Goal: Contribute content: Contribute content

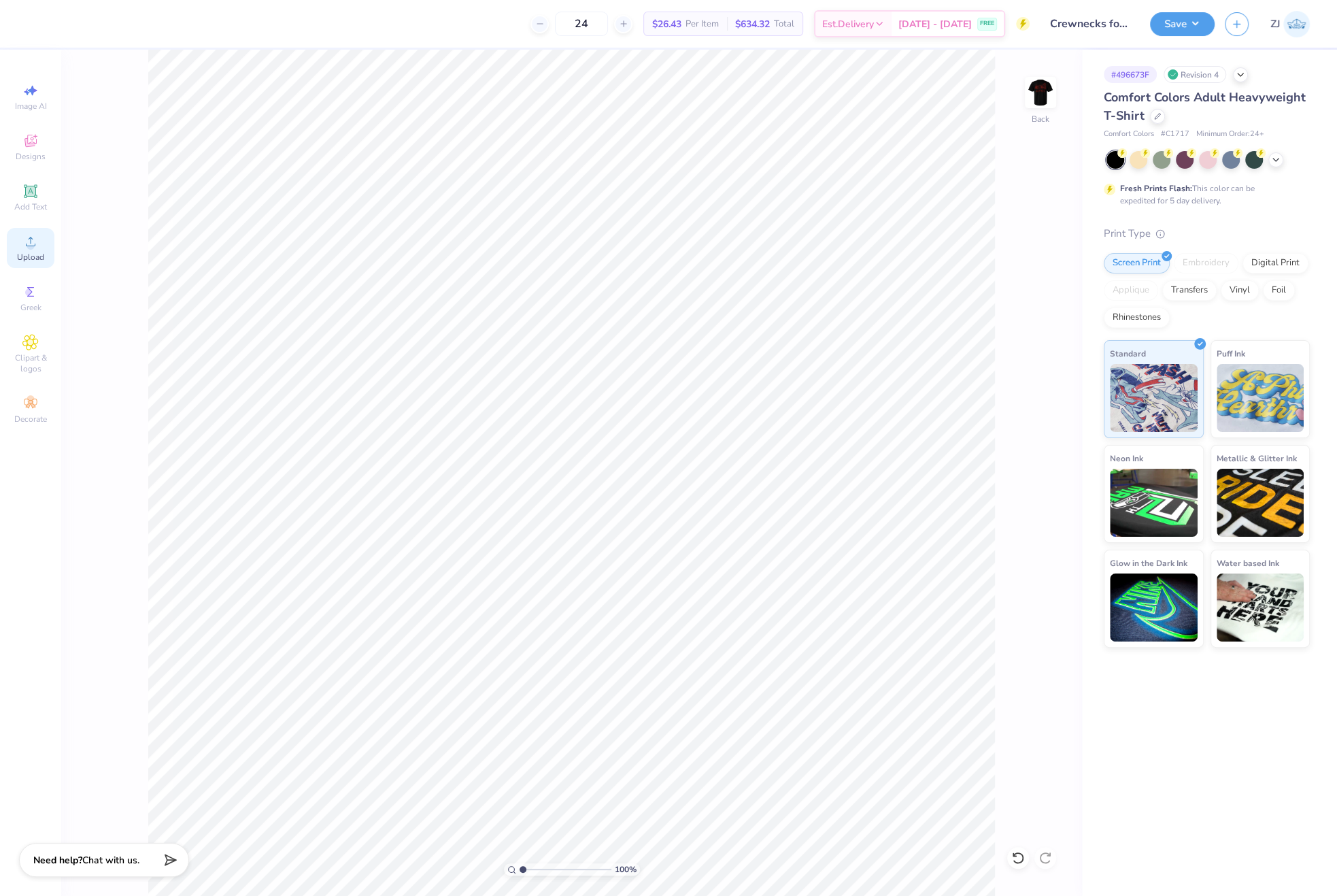
click at [20, 238] on div "Upload" at bounding box center [30, 247] width 48 height 40
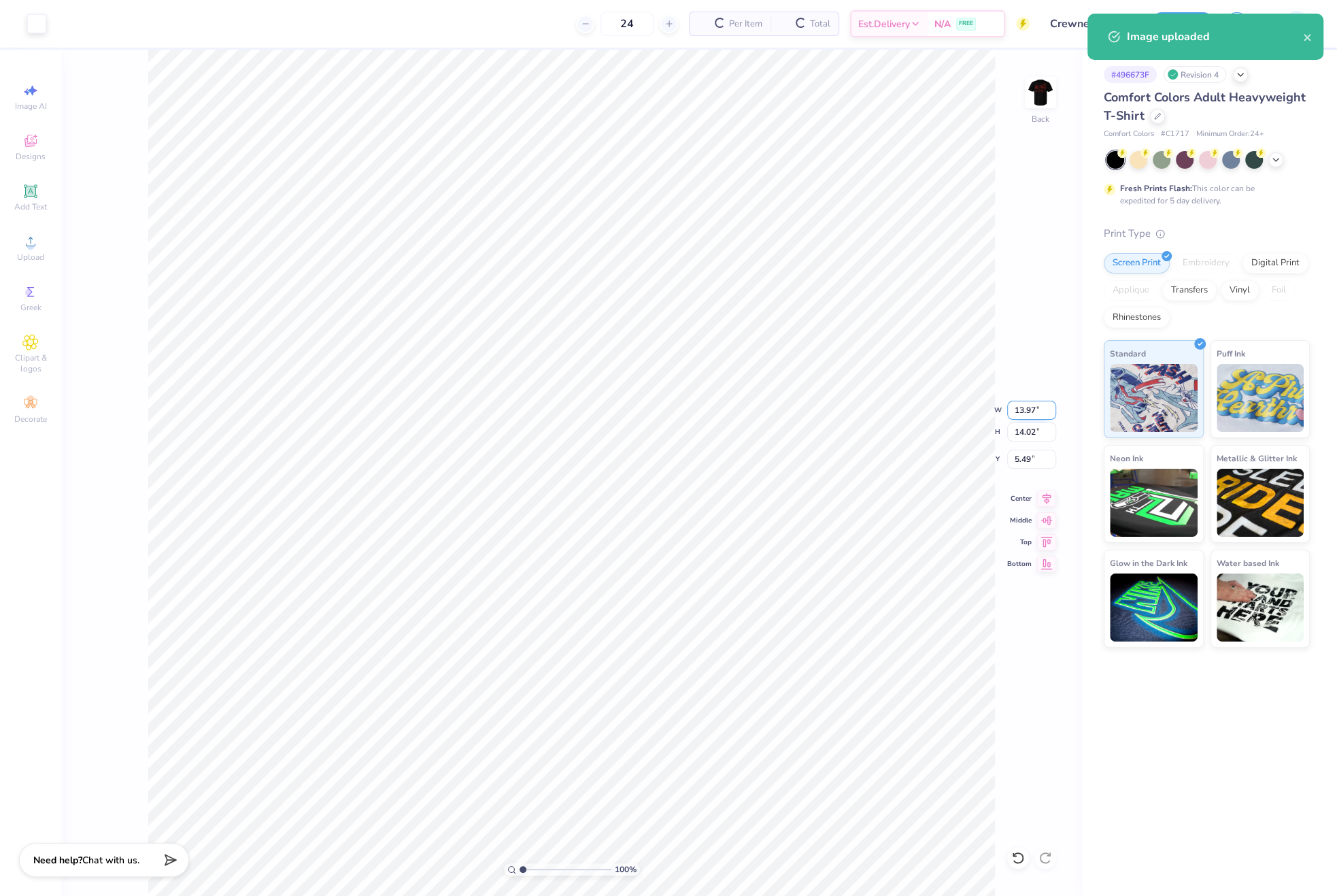
click at [1034, 408] on input "13.97" at bounding box center [1031, 409] width 49 height 19
type input "3.50"
type input "3.51"
type input "10.74"
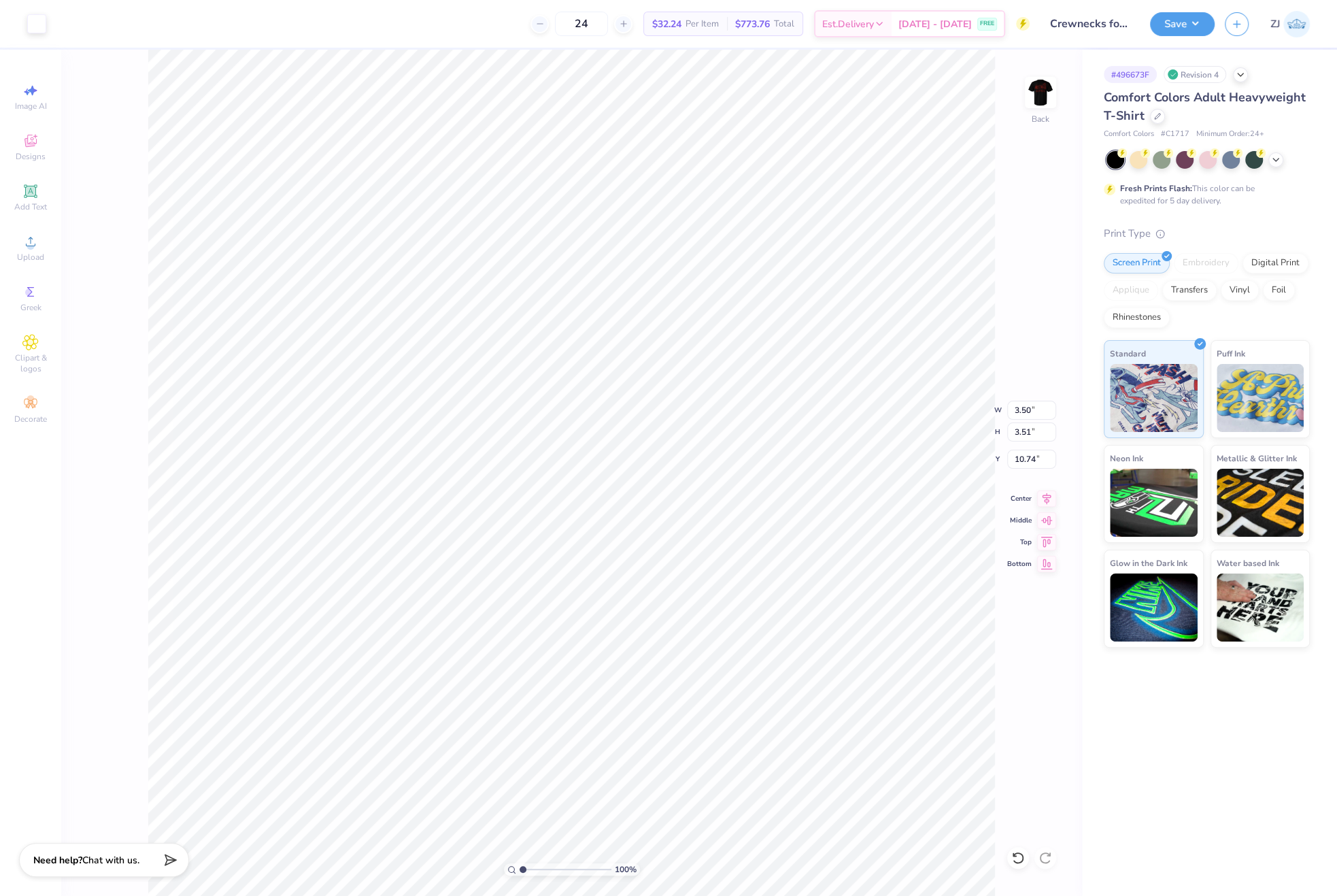
type input "3.00"
click at [1042, 103] on img at bounding box center [1040, 92] width 54 height 54
click at [1037, 85] on img at bounding box center [1040, 92] width 54 height 54
click at [33, 30] on div at bounding box center [36, 22] width 19 height 19
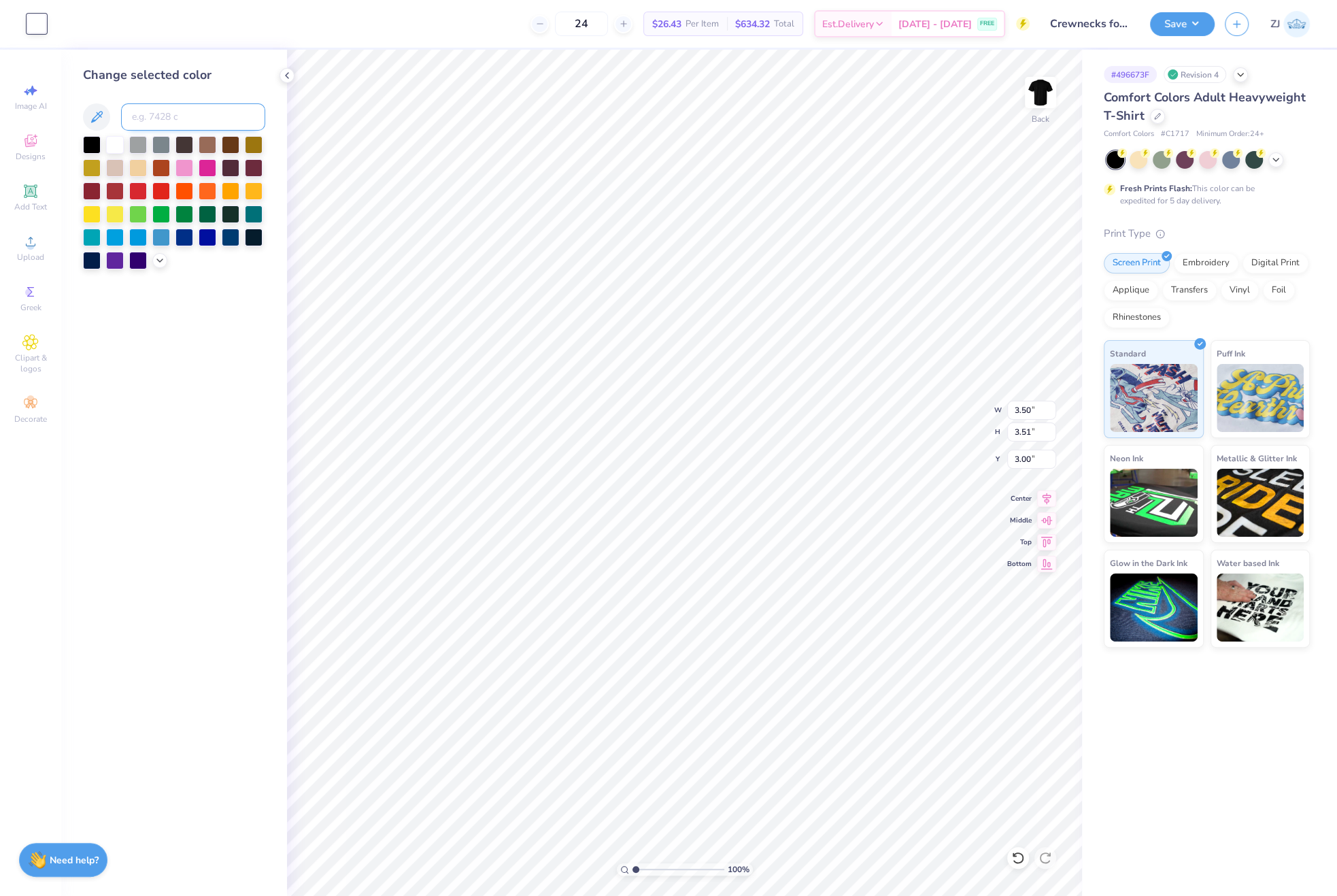
click at [158, 114] on input at bounding box center [193, 117] width 145 height 27
type input "485"
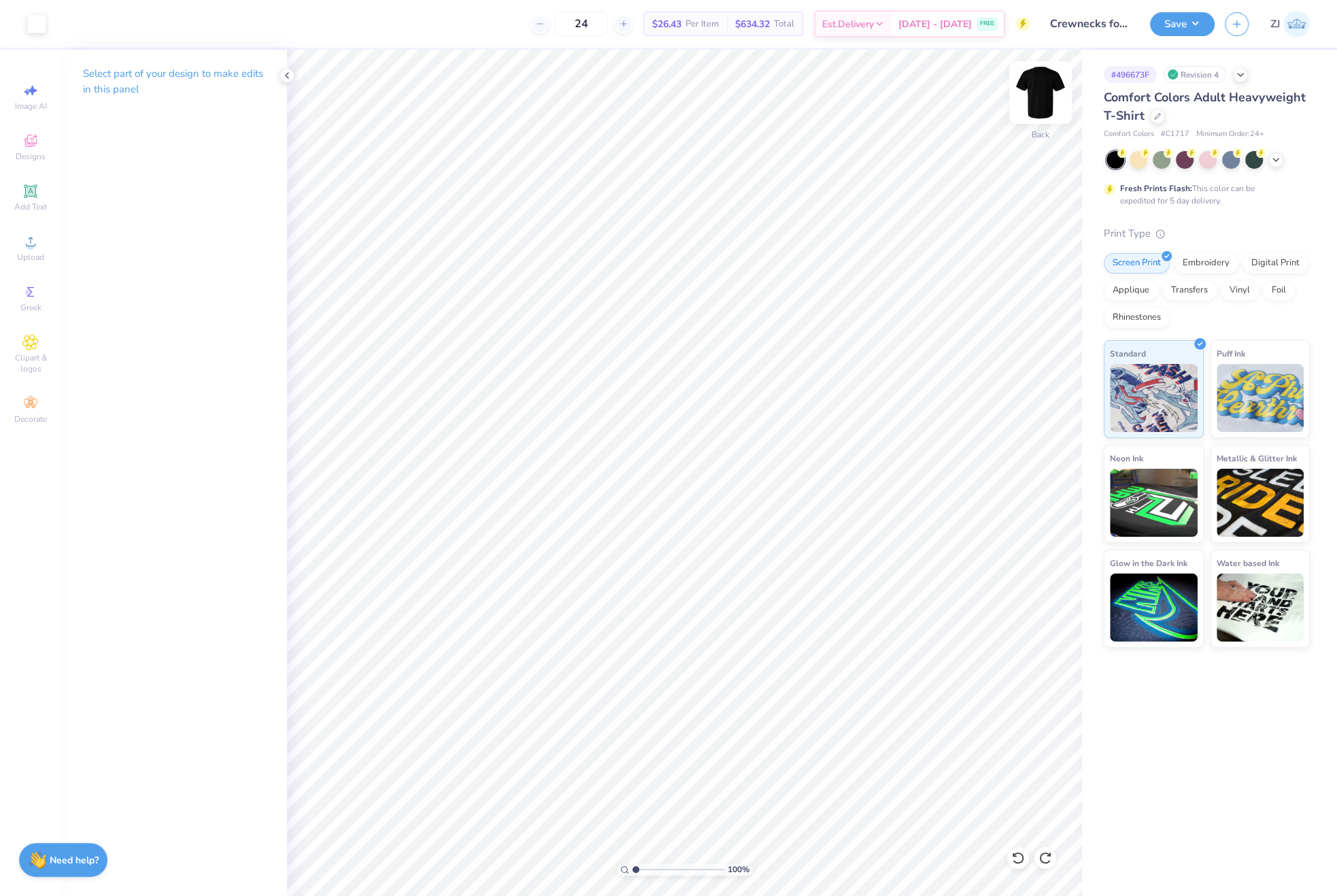
click at [1050, 91] on img at bounding box center [1040, 92] width 54 height 54
click at [36, 252] on span "Upload" at bounding box center [30, 257] width 27 height 11
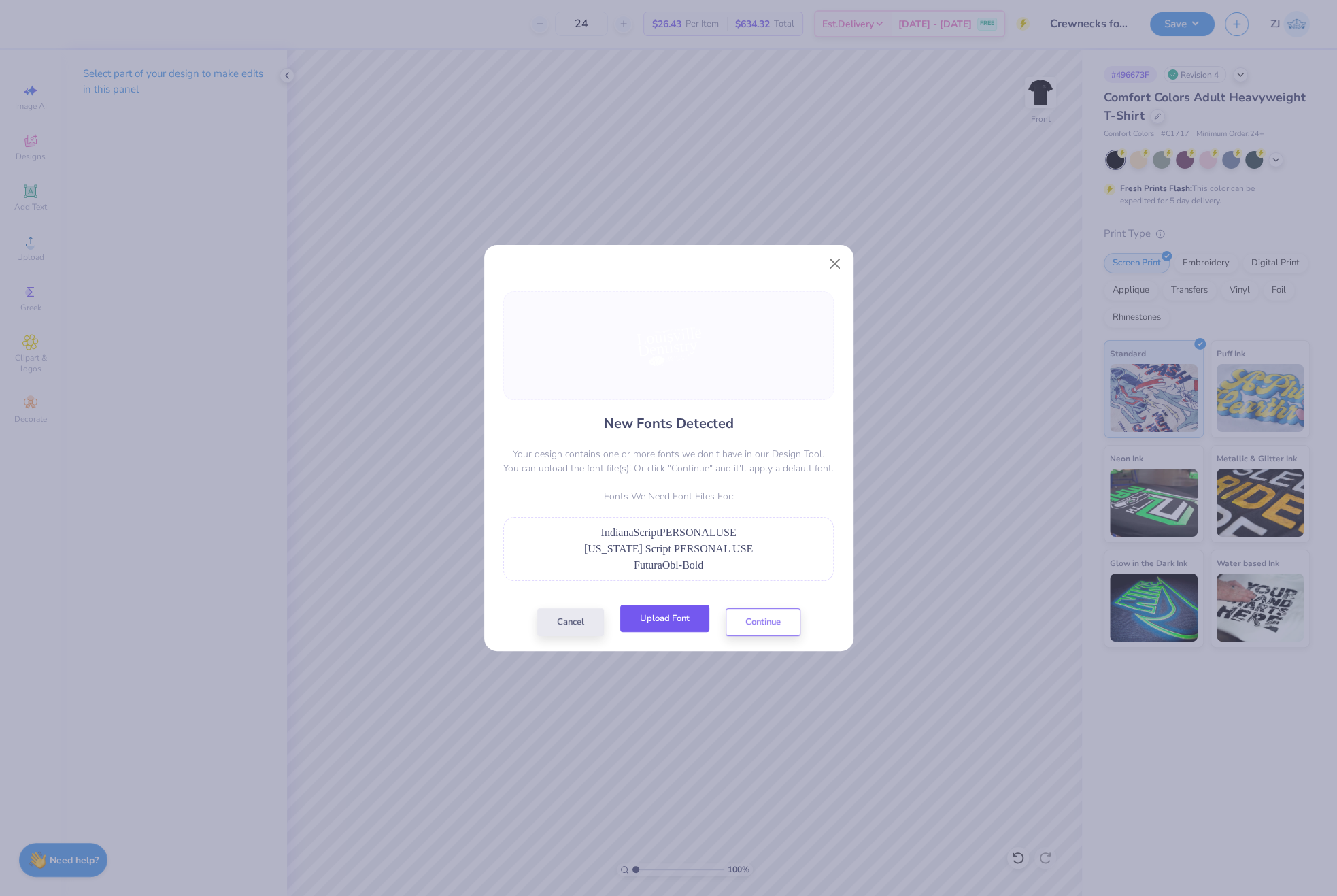
click at [667, 621] on button "Upload Font" at bounding box center [665, 618] width 89 height 28
click at [680, 618] on button "Upload Font" at bounding box center [665, 618] width 89 height 28
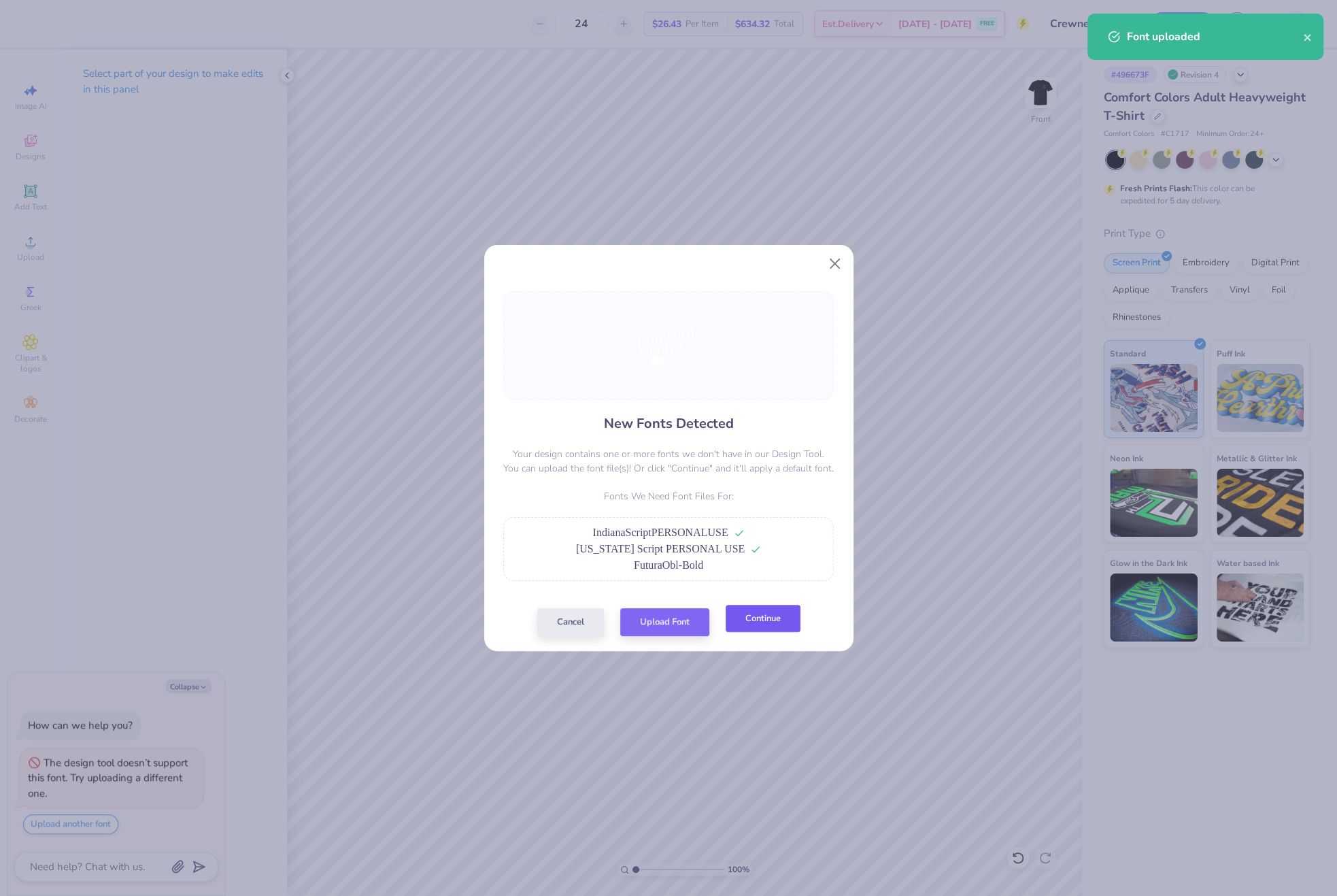
click at [763, 621] on button "Continue" at bounding box center [763, 618] width 75 height 28
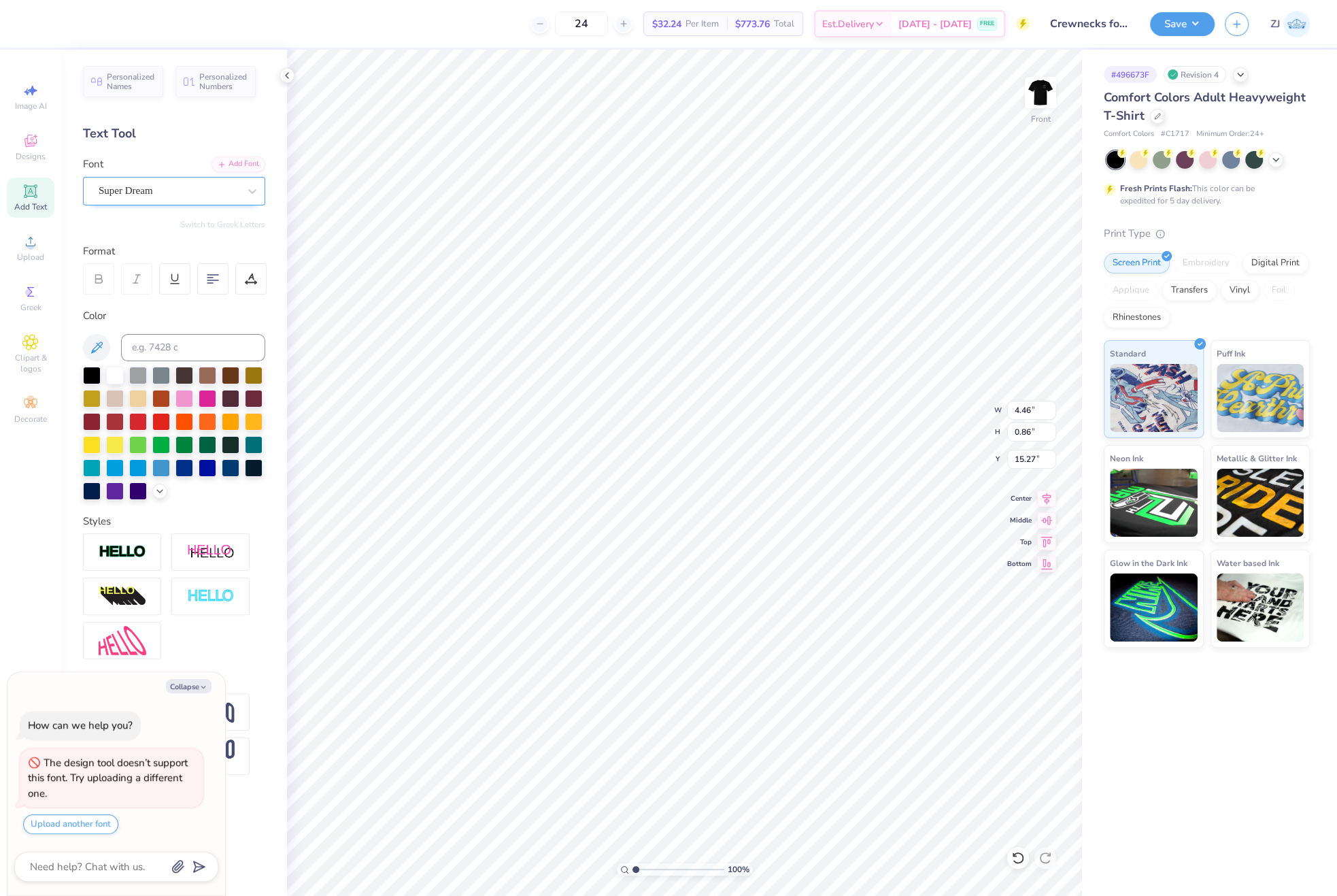
click at [216, 188] on div "Super Dream" at bounding box center [169, 191] width 143 height 21
click at [226, 165] on div "Add Font" at bounding box center [238, 163] width 54 height 16
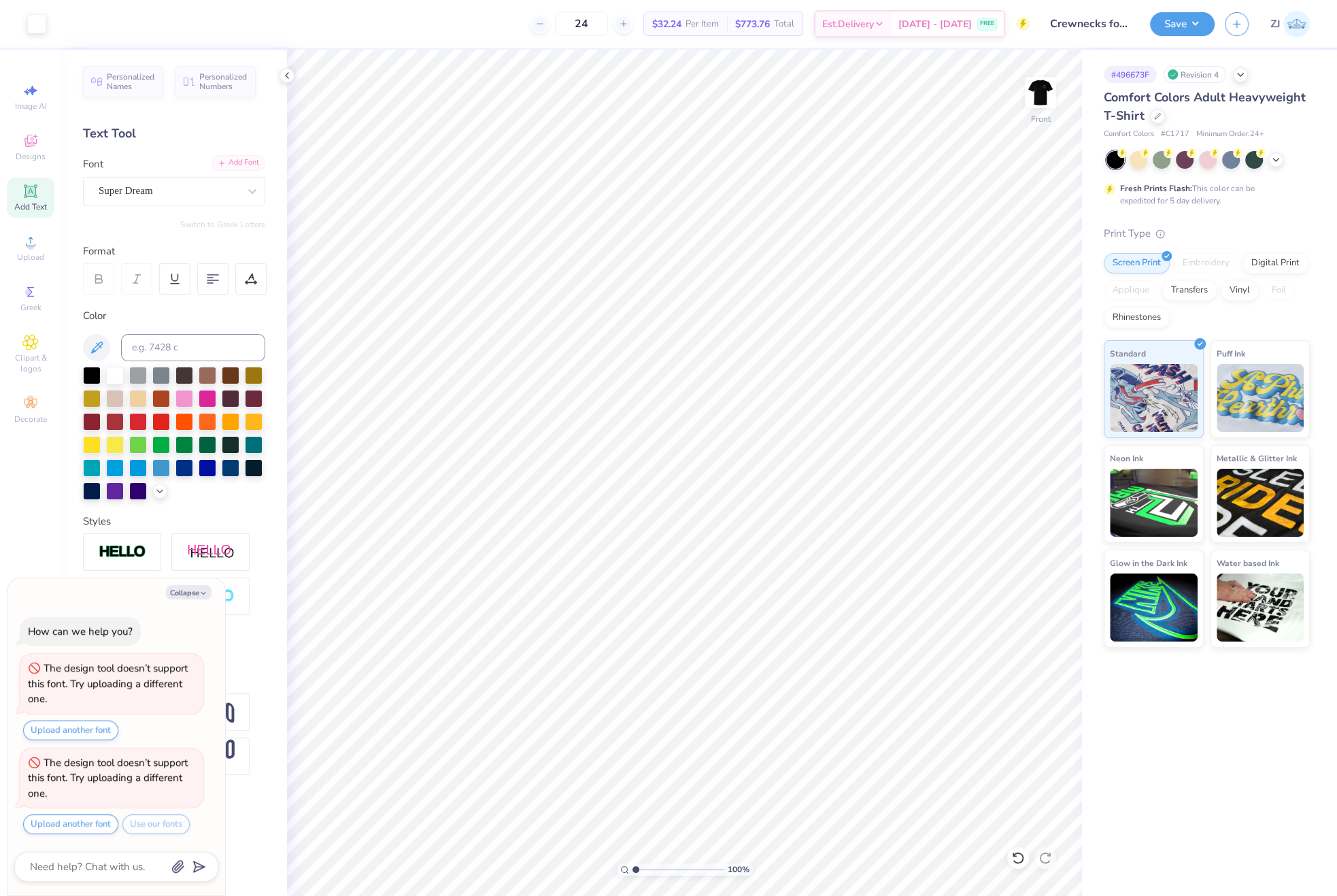
click at [243, 163] on div "Add Font" at bounding box center [238, 163] width 54 height 16
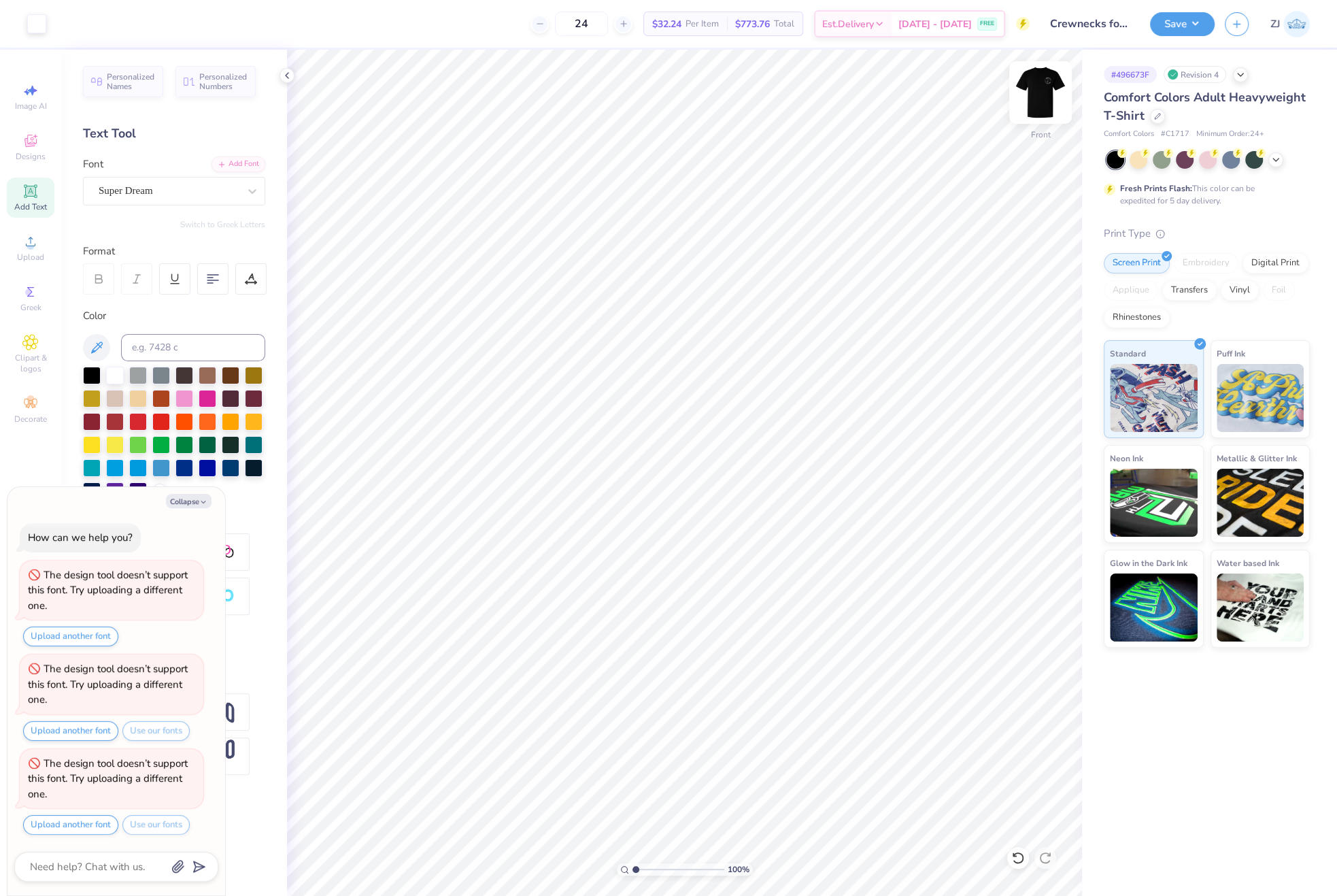
click at [1039, 89] on img at bounding box center [1040, 92] width 54 height 54
click at [27, 245] on circle at bounding box center [30, 246] width 8 height 8
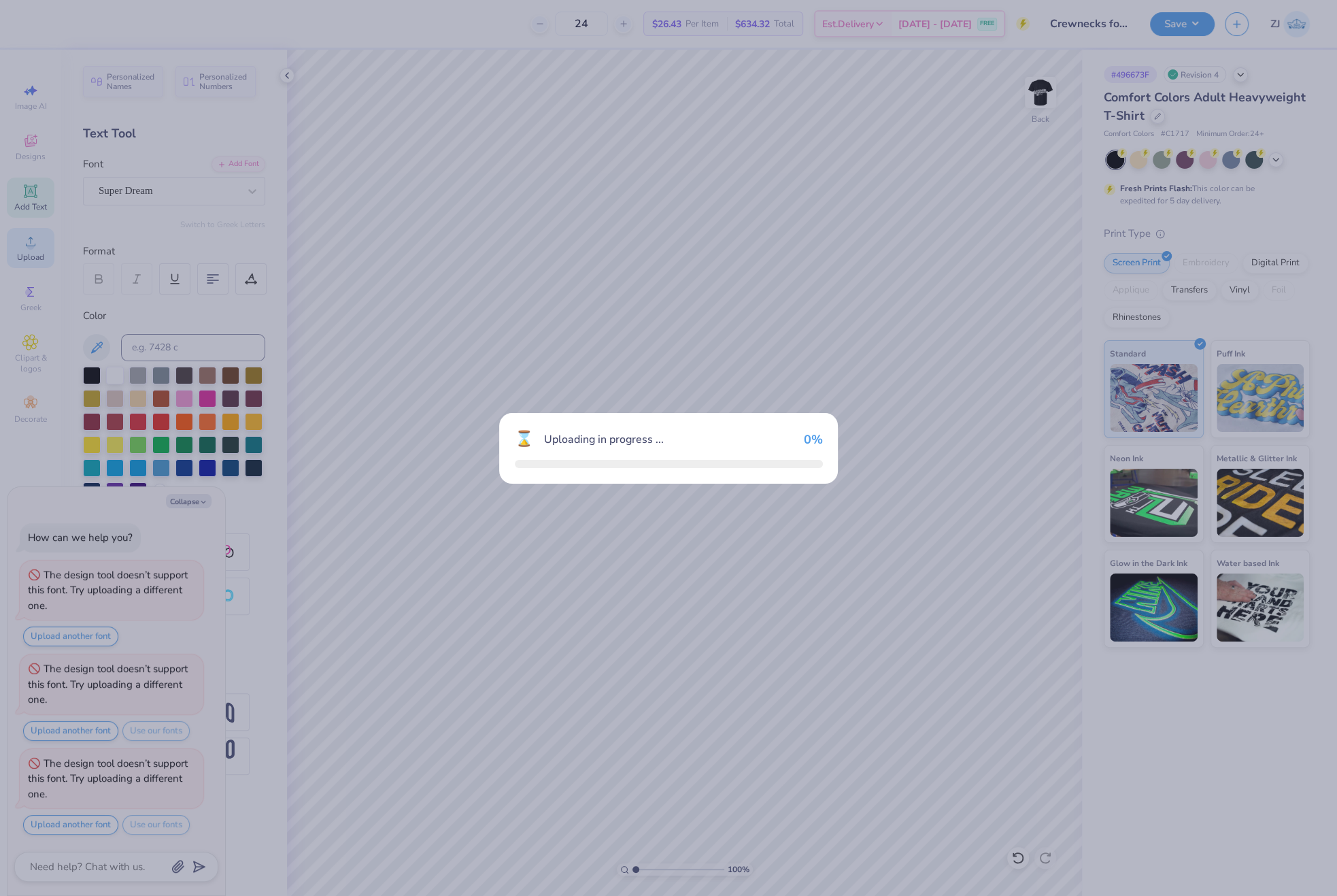
type textarea "x"
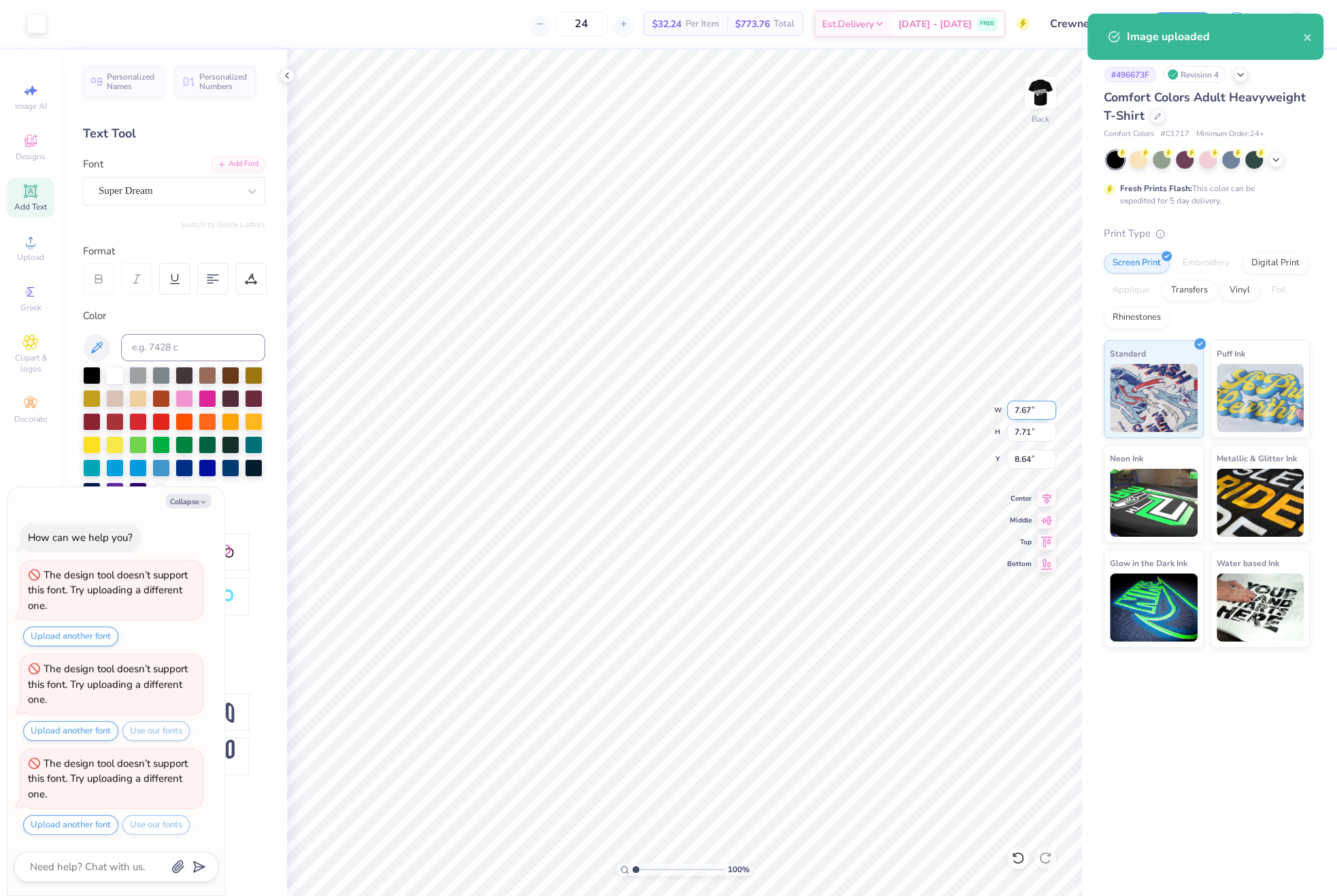
click at [1034, 412] on input "7.67" at bounding box center [1031, 409] width 49 height 19
type input "3.5"
type textarea "x"
type input "3.50"
type input "3.52"
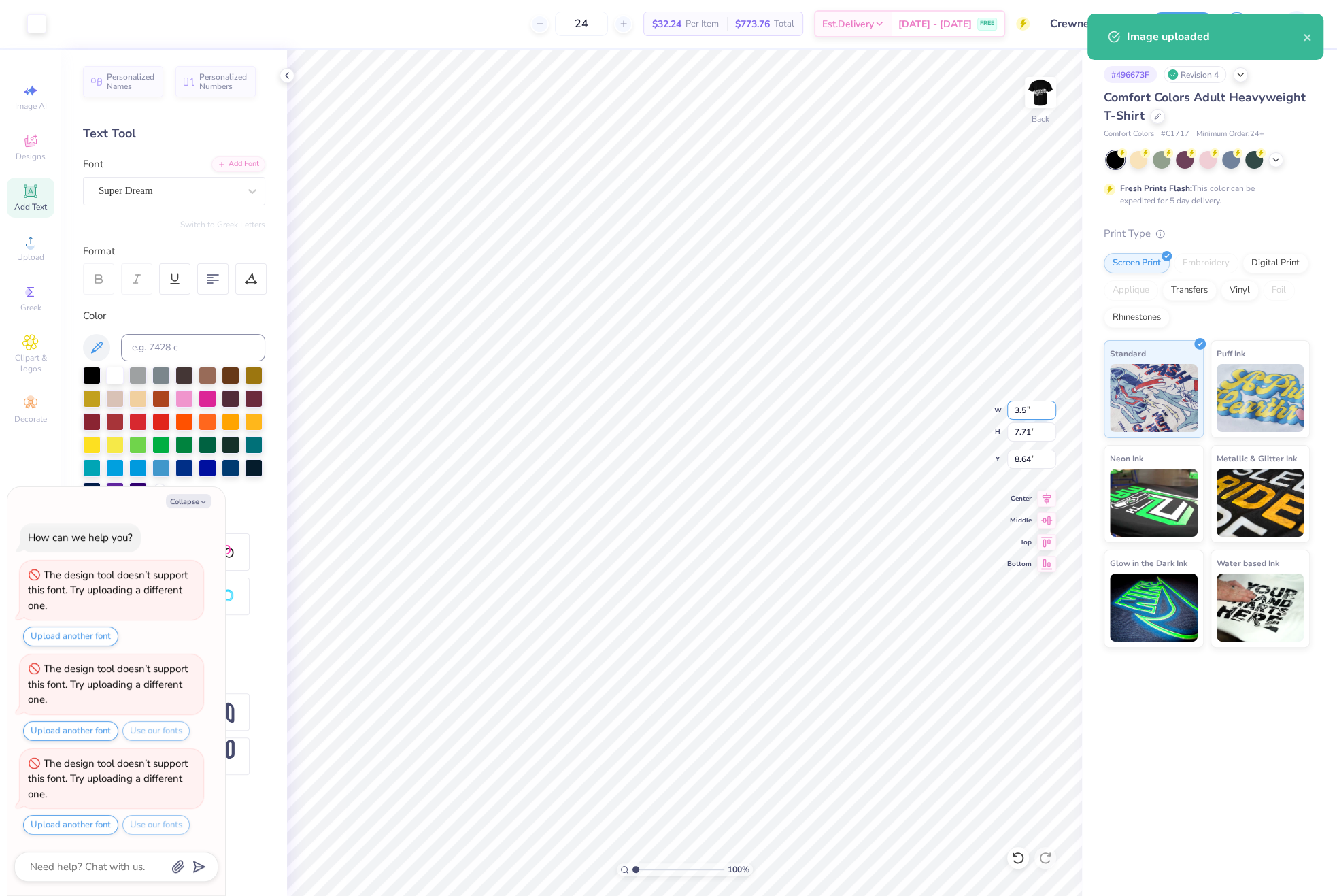
type input "10.74"
type textarea "x"
type input "3.00"
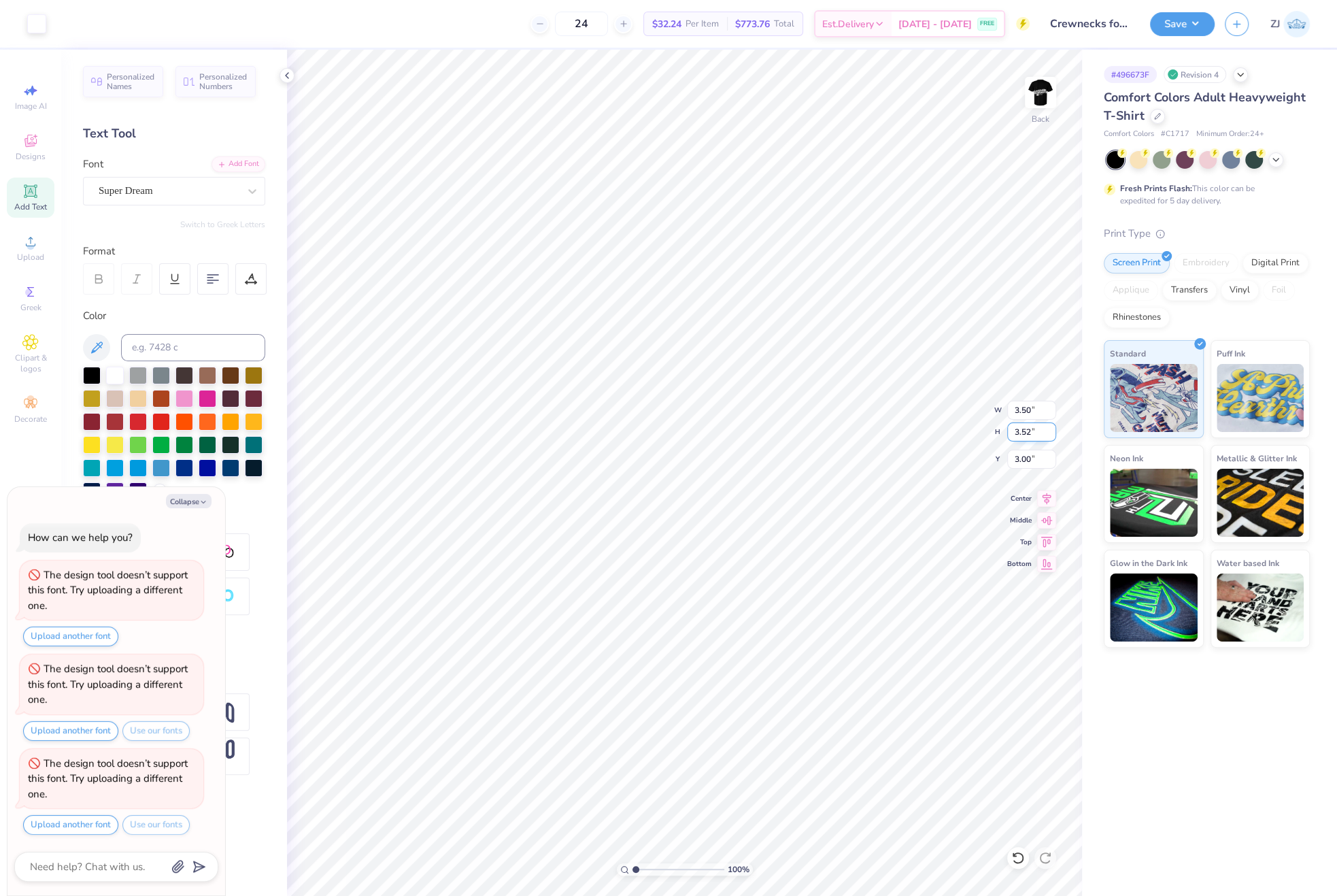
click at [1025, 437] on input "3.52" at bounding box center [1031, 431] width 49 height 19
type input "3.5"
type textarea "x"
type input "3.48"
type input "3.50"
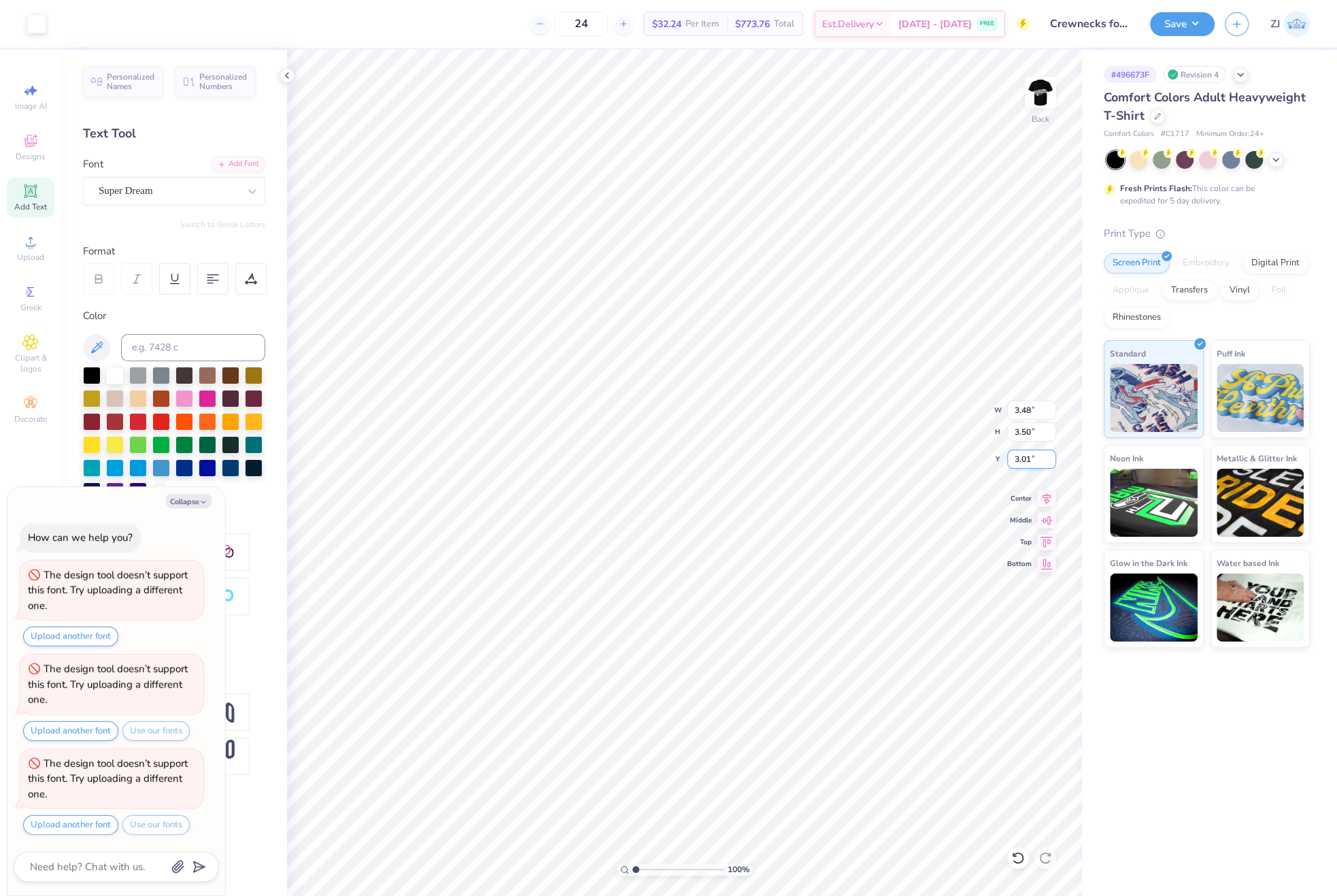
click at [1034, 462] on input "3.01" at bounding box center [1031, 459] width 49 height 19
type input "3"
type textarea "x"
type input "3.00"
click at [1034, 81] on img at bounding box center [1040, 92] width 54 height 54
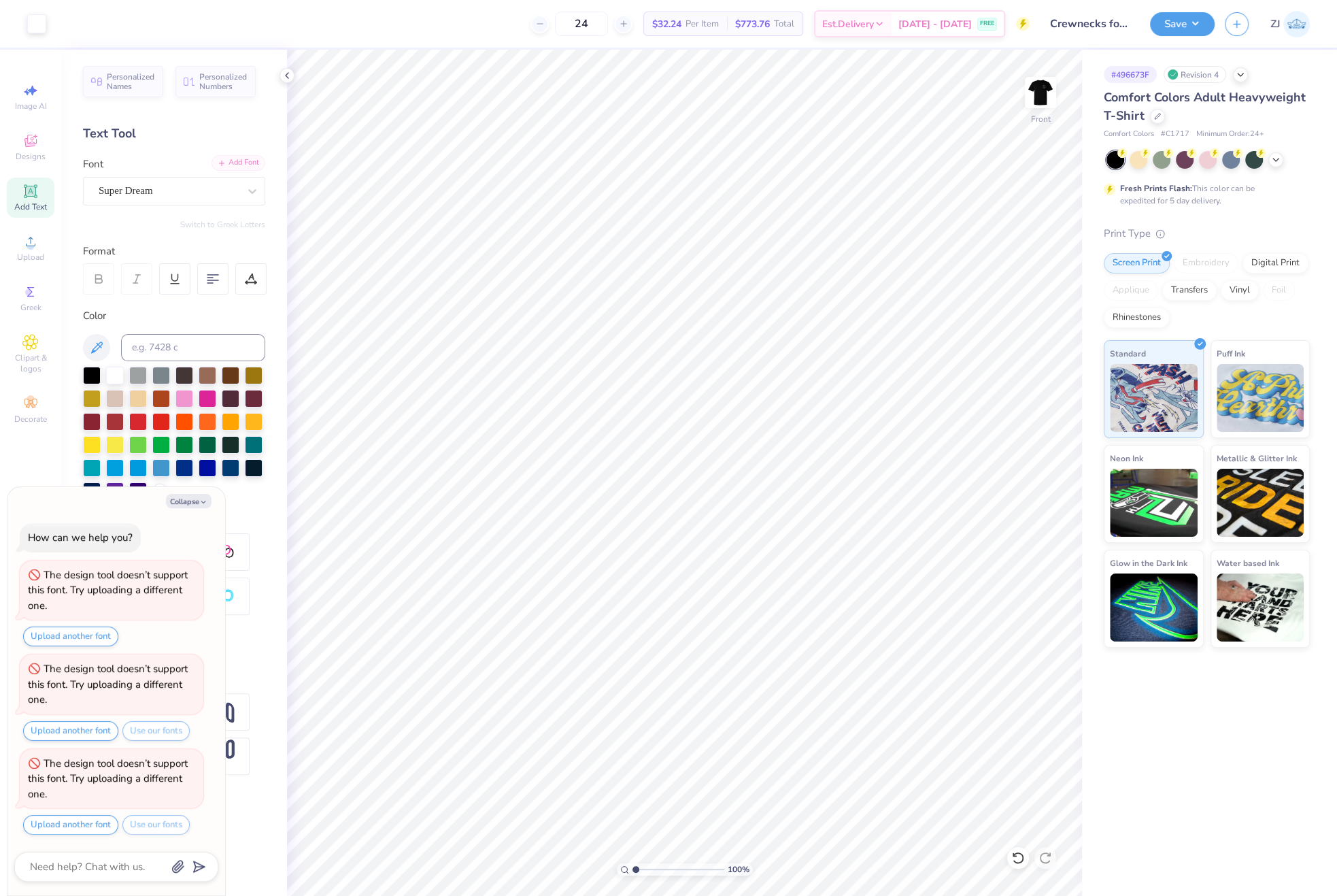
click at [228, 165] on div "Add Font" at bounding box center [238, 163] width 54 height 16
click at [126, 204] on div "Super Dream" at bounding box center [174, 191] width 182 height 29
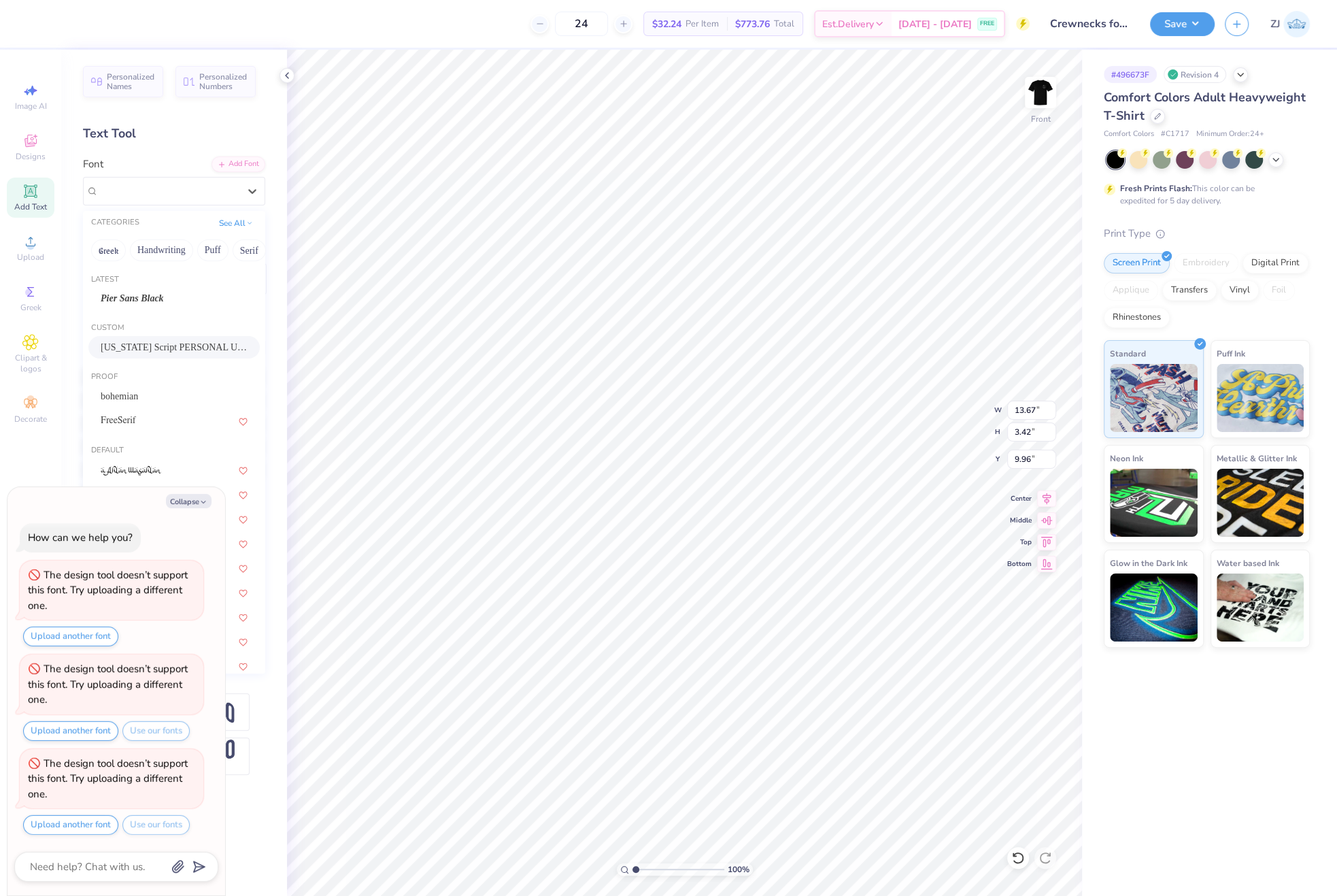
click at [139, 345] on span "[US_STATE] Script PERSONAL USE" at bounding box center [174, 347] width 147 height 14
type textarea "x"
type input "12.12"
type input "2.96"
type input "10.56"
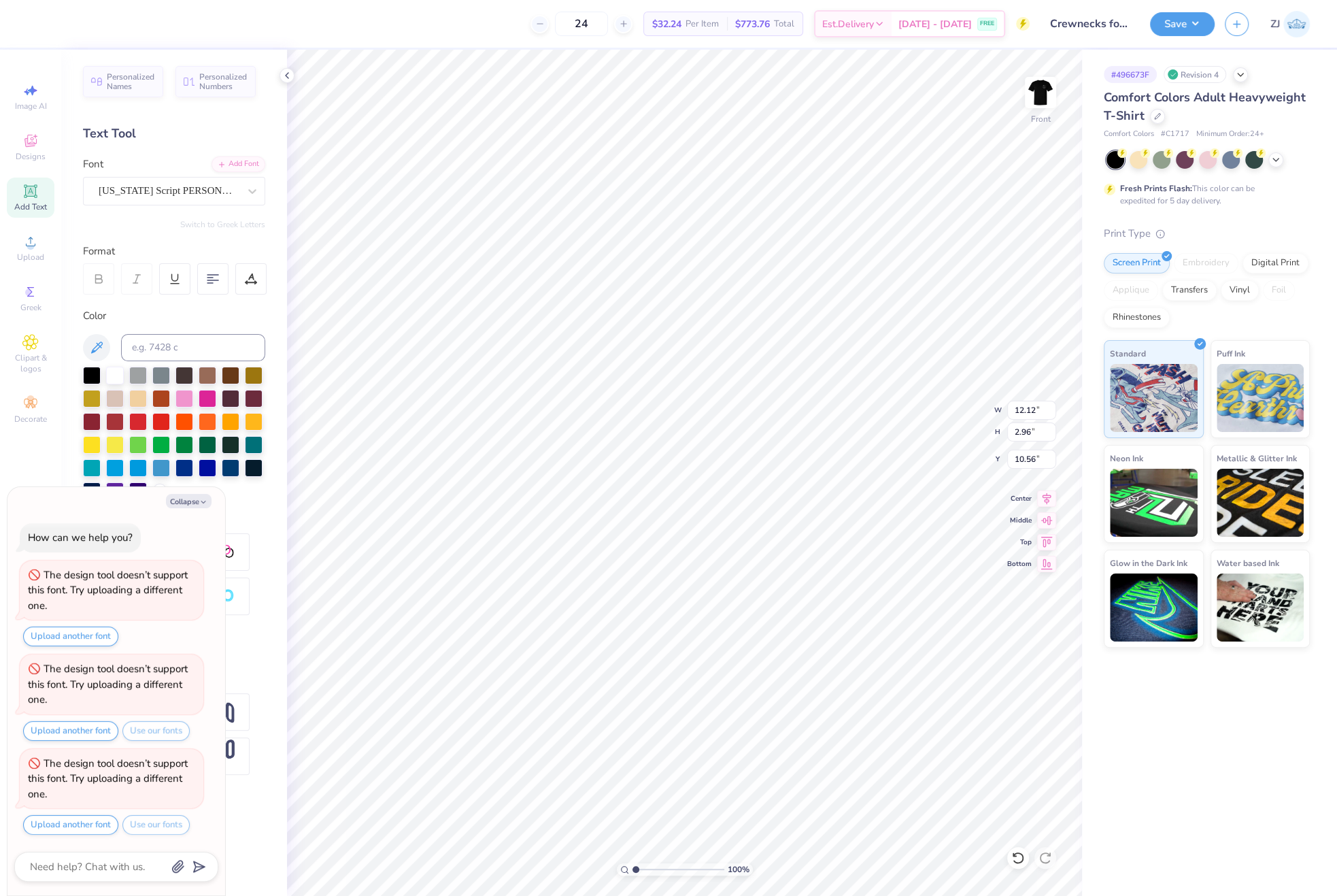
type textarea "x"
type input "0.70"
type input "0.43"
type input "10.30"
click at [143, 182] on div at bounding box center [168, 191] width 140 height 18
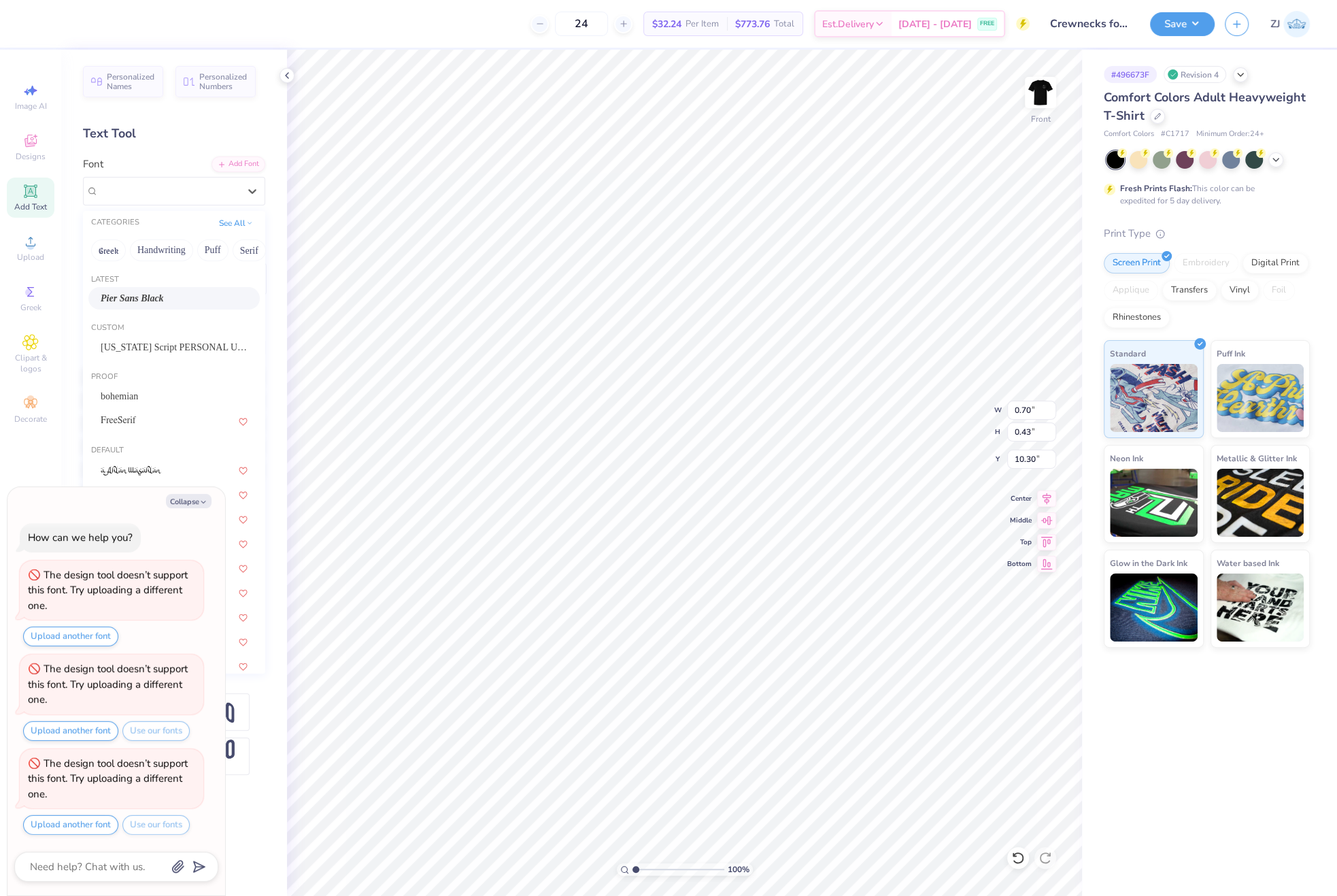
click at [130, 299] on span "Pier Sans Black" at bounding box center [132, 298] width 64 height 14
type textarea "x"
type input "0.43"
type input "0.25"
type input "10.59"
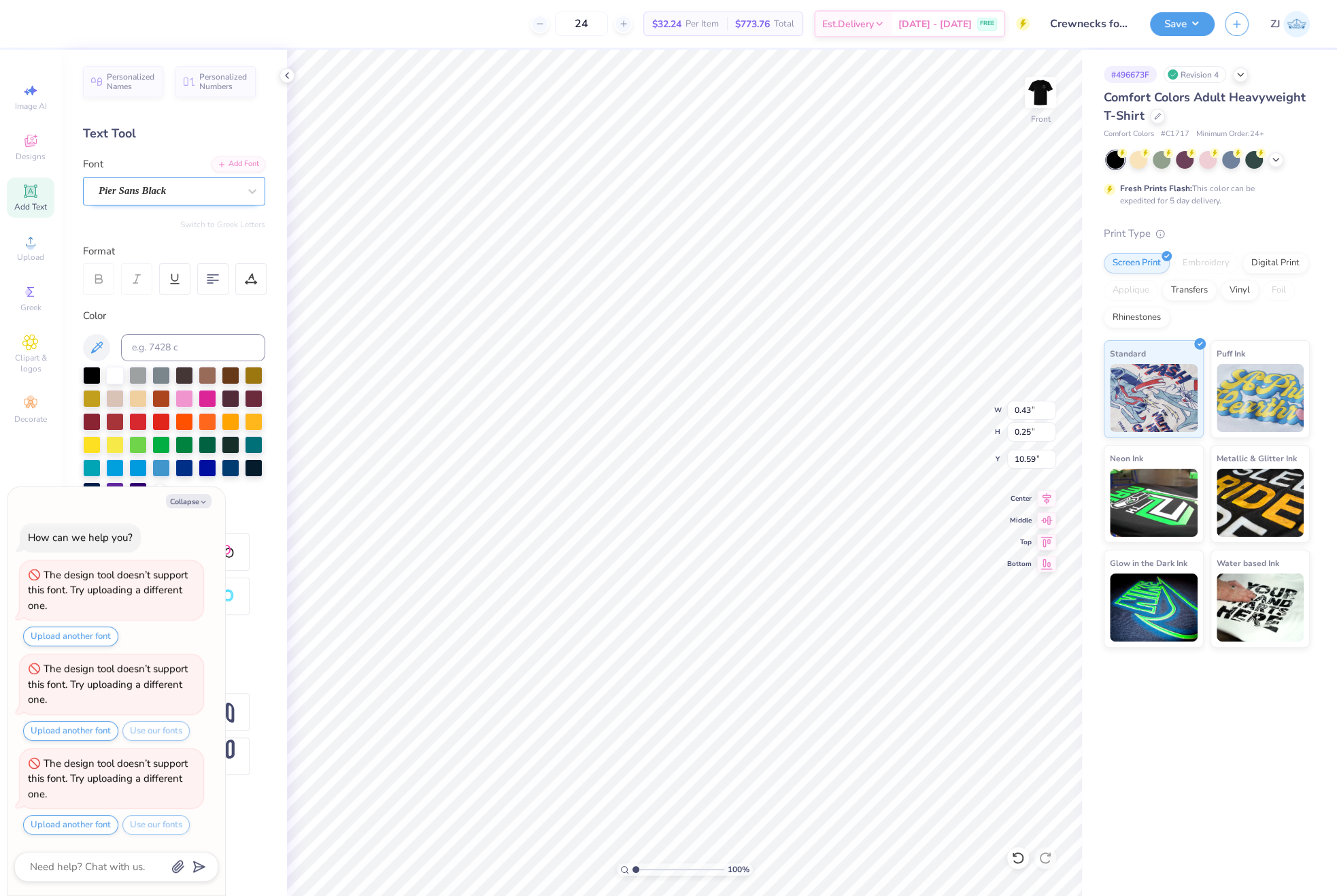
click at [137, 187] on div "Pier Sans Black" at bounding box center [169, 191] width 143 height 21
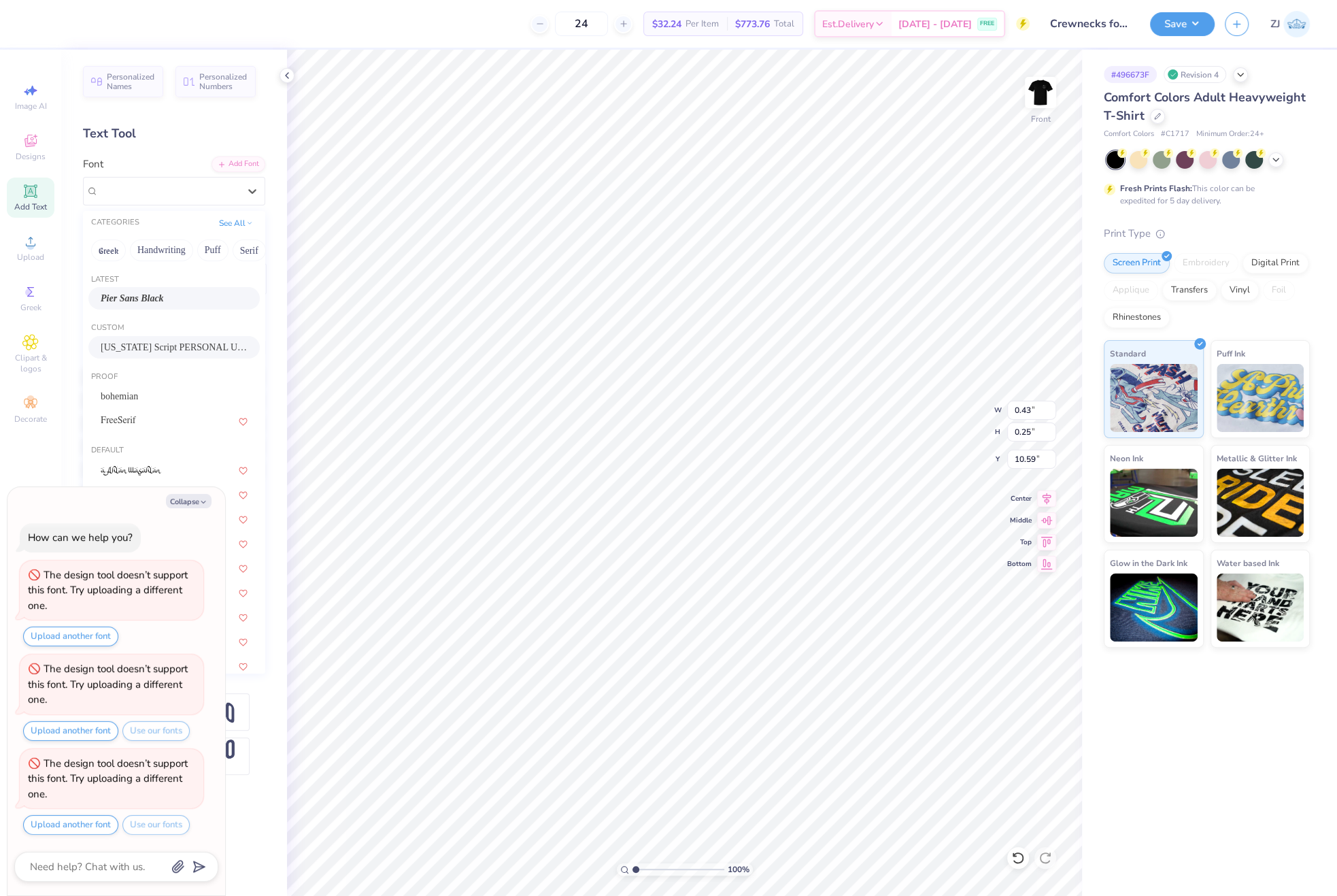
click at [132, 344] on span "[US_STATE] Script PERSONAL USE" at bounding box center [174, 347] width 147 height 14
type textarea "x"
type input "0.59"
type input "0.29"
type input "10.57"
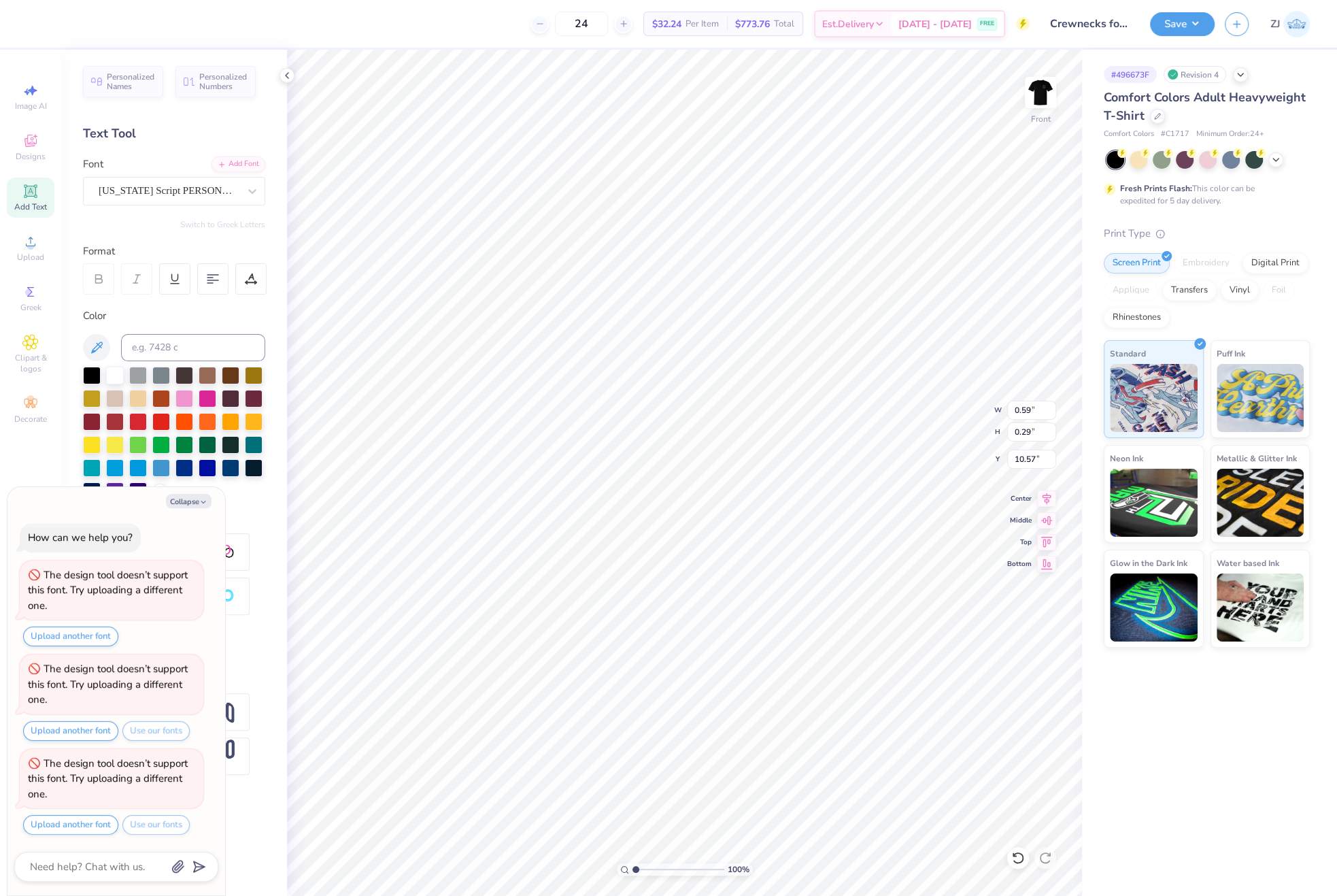
type textarea "x"
type input "14.31"
type input "3.28"
type input "12.43"
click at [113, 188] on div "Super Dream" at bounding box center [169, 191] width 143 height 21
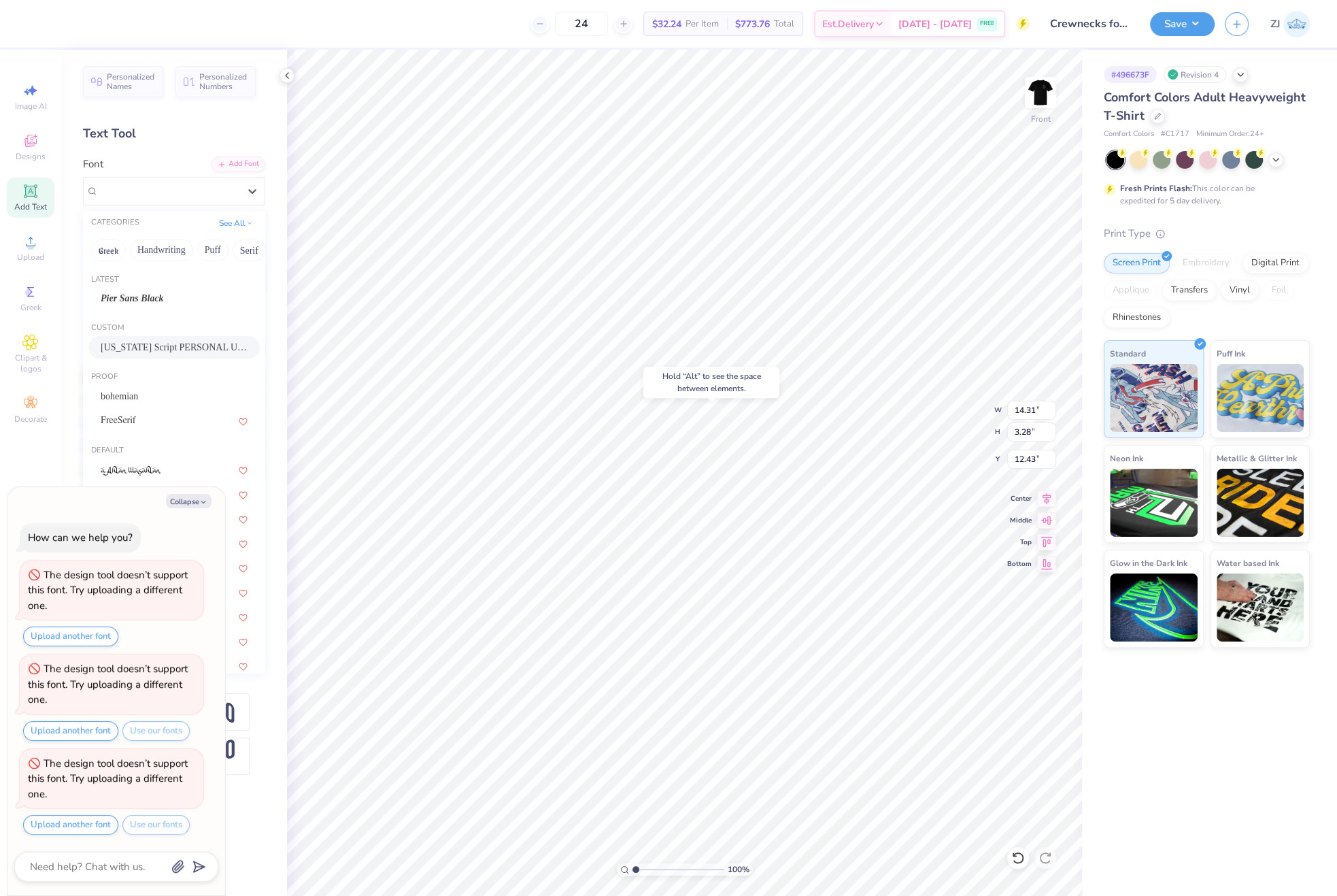
click at [155, 337] on div "[US_STATE] Script PERSONAL USE" at bounding box center [174, 347] width 172 height 23
type textarea "x"
type input "11.69"
type input "2.73"
type input "12.84"
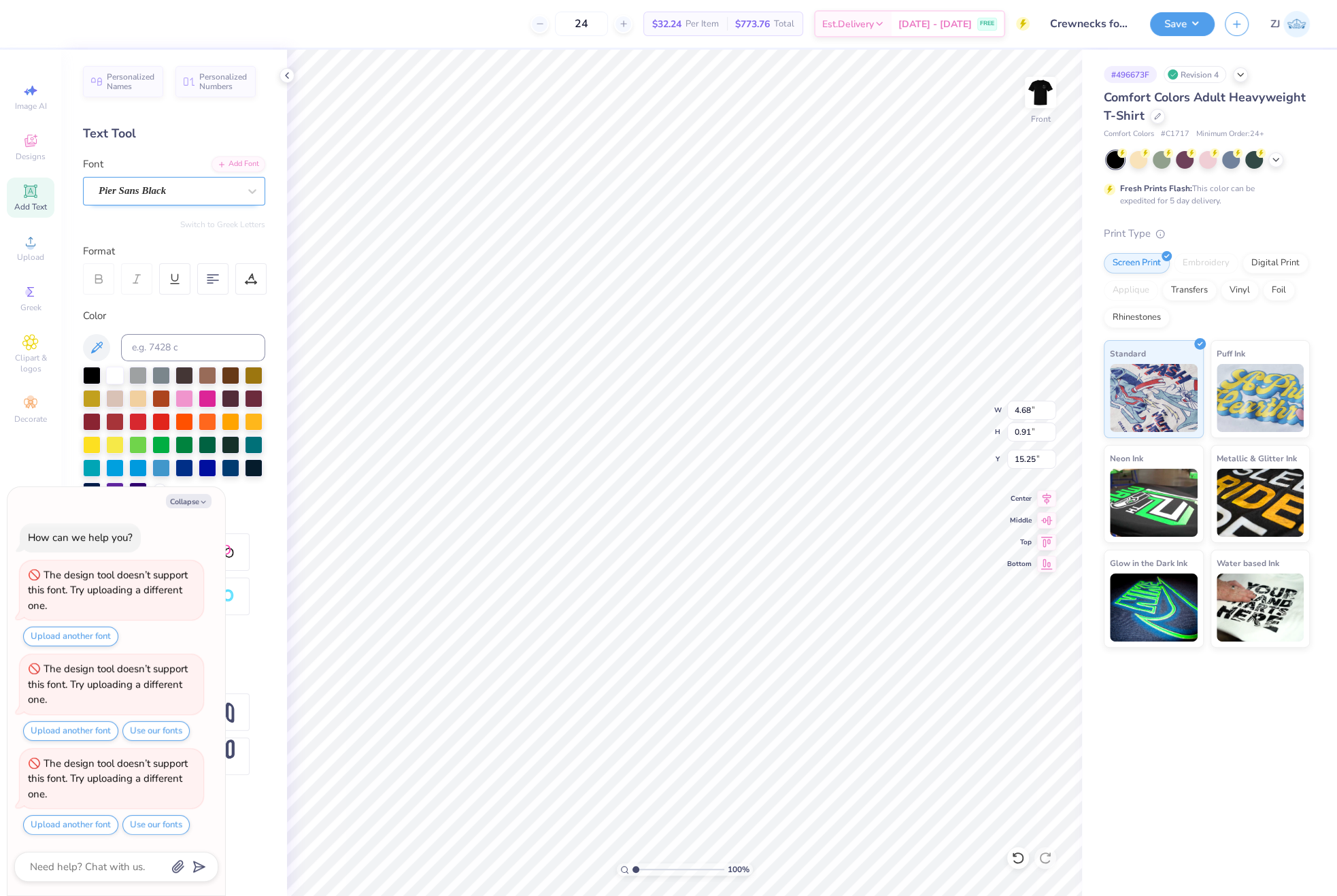
click at [167, 189] on div "Pier Sans Black" at bounding box center [169, 191] width 143 height 21
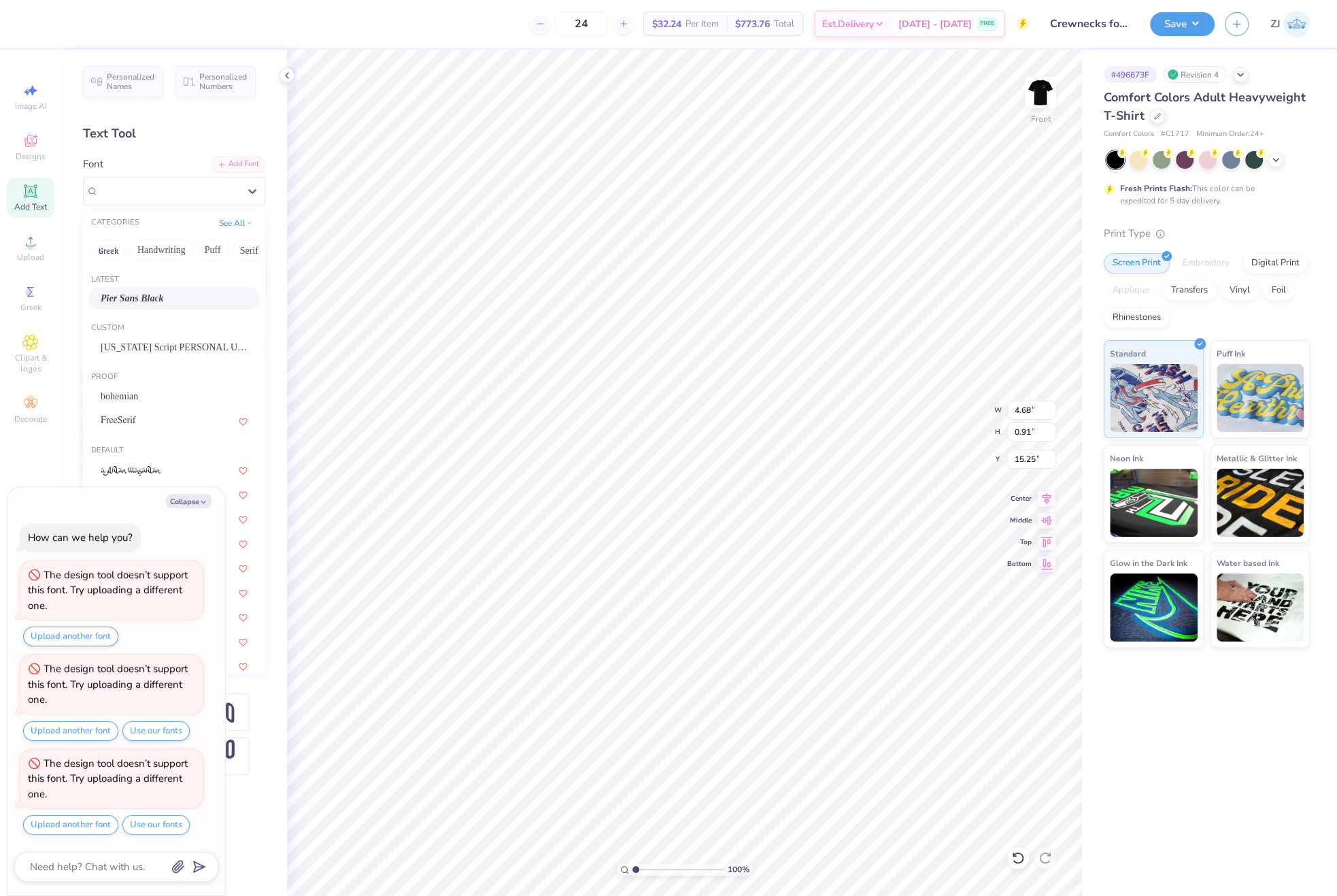
click at [145, 294] on span "Pier Sans Black" at bounding box center [132, 298] width 64 height 14
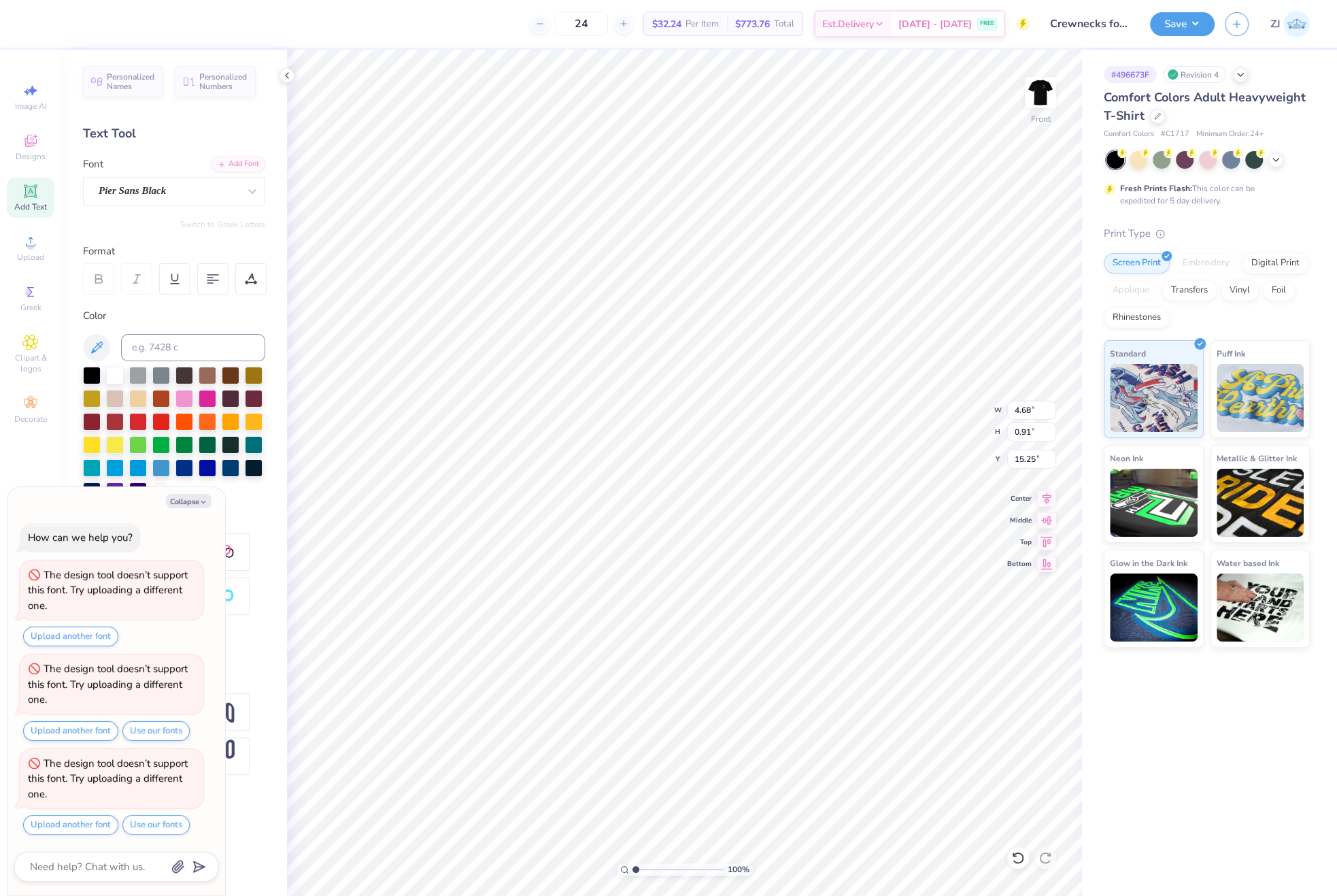
type textarea "x"
type input "9.03"
type input "7.53"
type input "10.01"
type textarea "x"
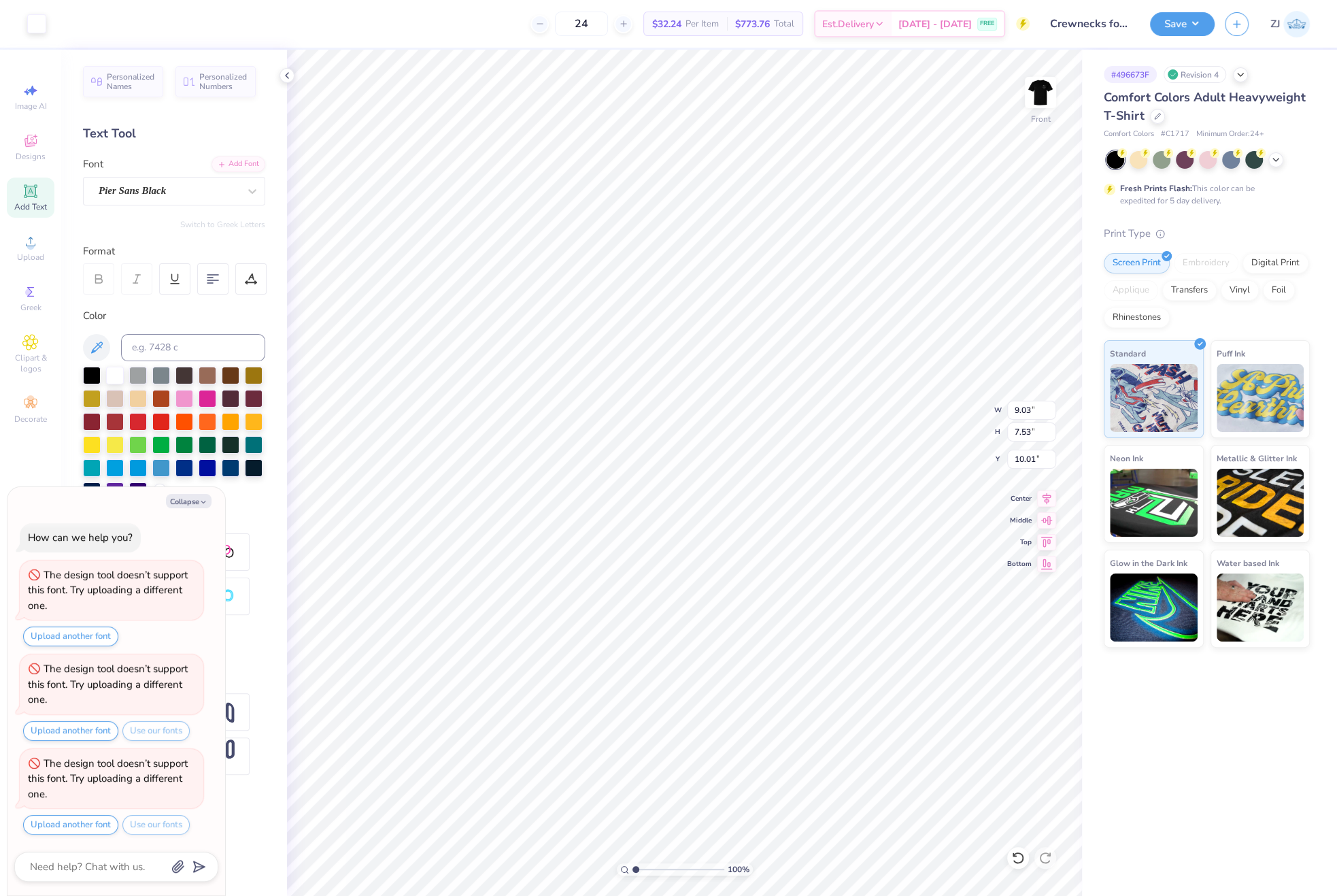
type input "3.64"
type input "0.80"
type input "15.87"
click at [201, 191] on div "Super Dream" at bounding box center [169, 191] width 143 height 21
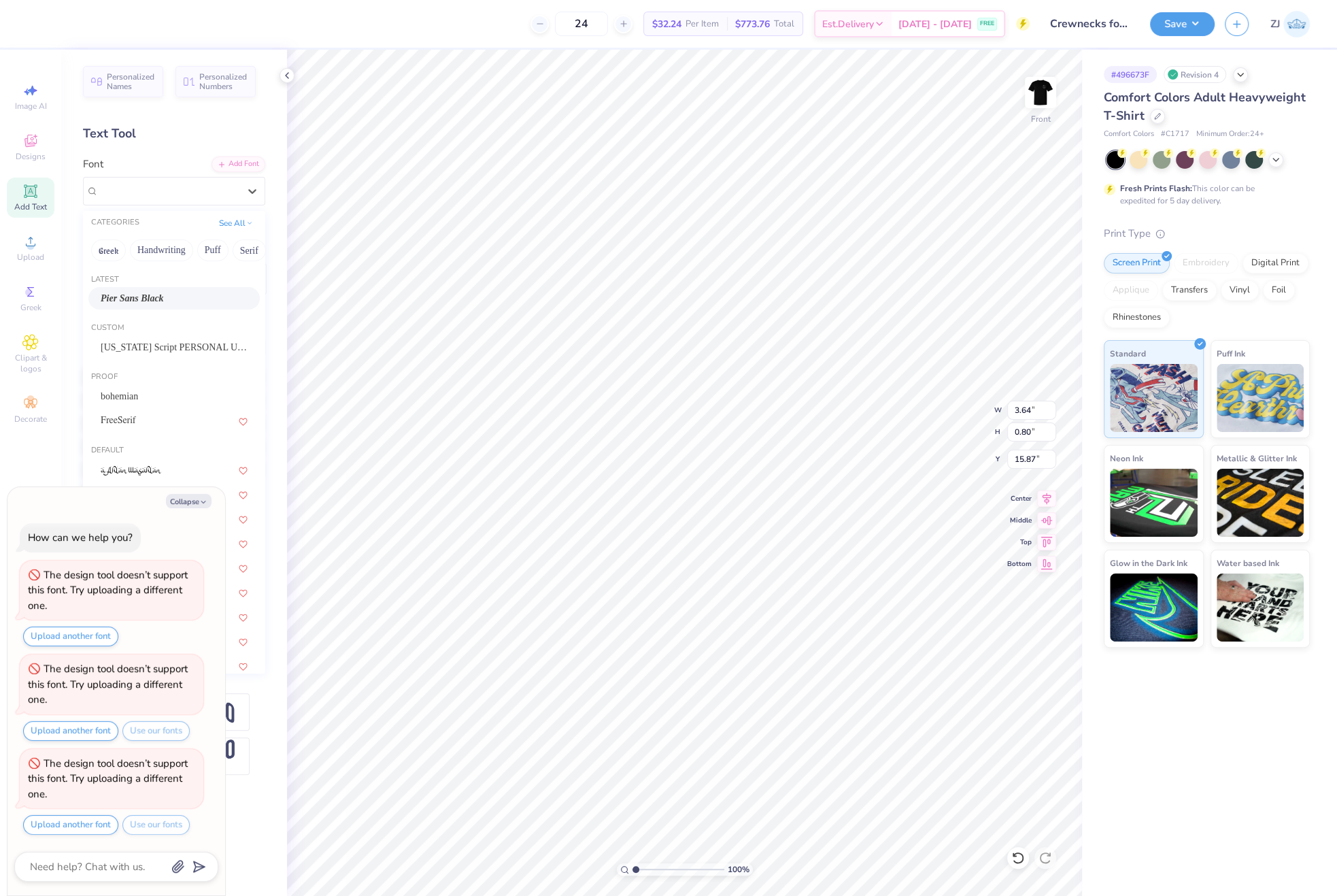
click at [160, 296] on span "Pier Sans Black" at bounding box center [132, 298] width 64 height 14
type textarea "x"
type input "4.22"
type input "0.89"
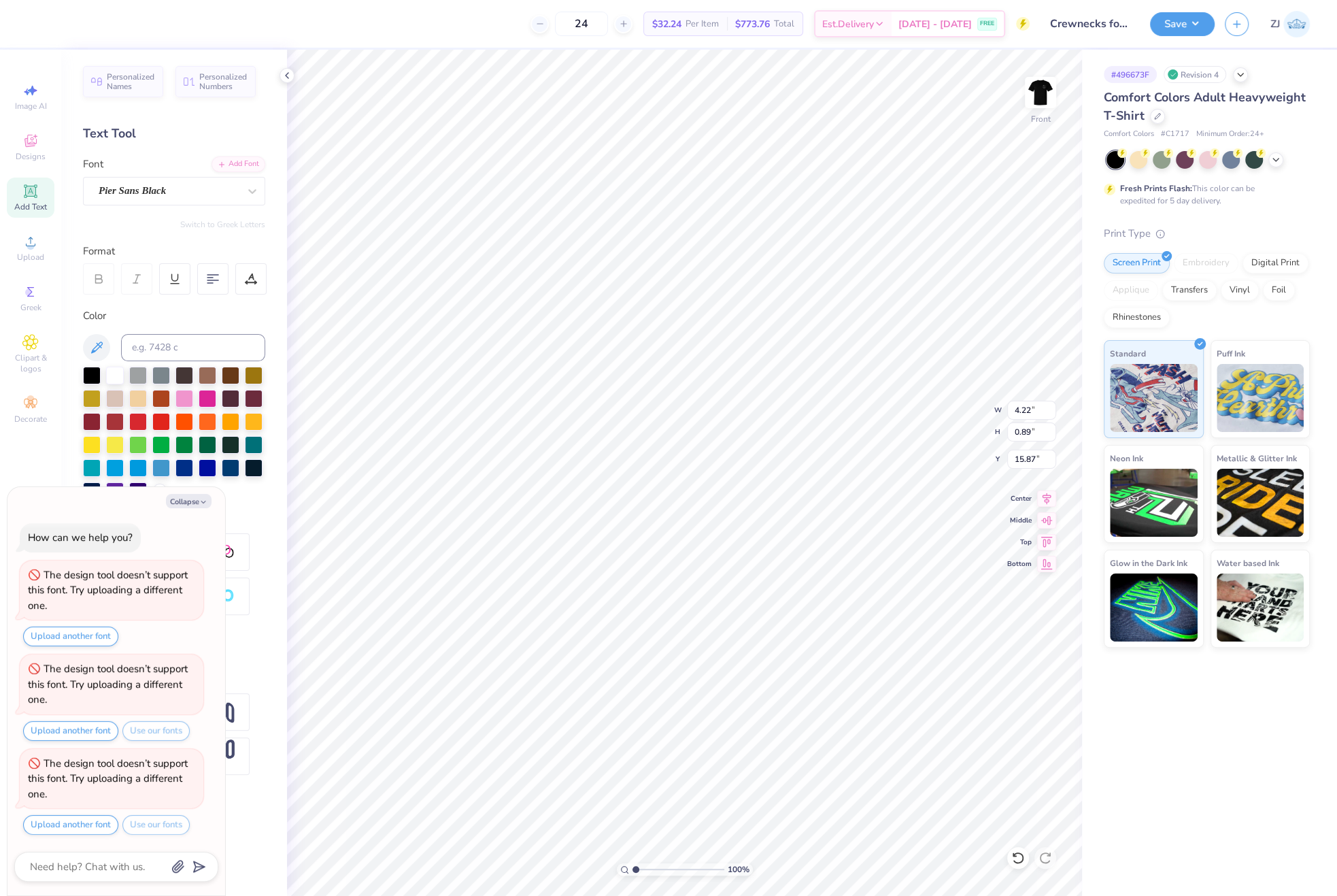
type textarea "x"
type input "2.29"
type input "0.61"
type input "10.23"
click at [129, 180] on div "Super Dream" at bounding box center [169, 191] width 143 height 21
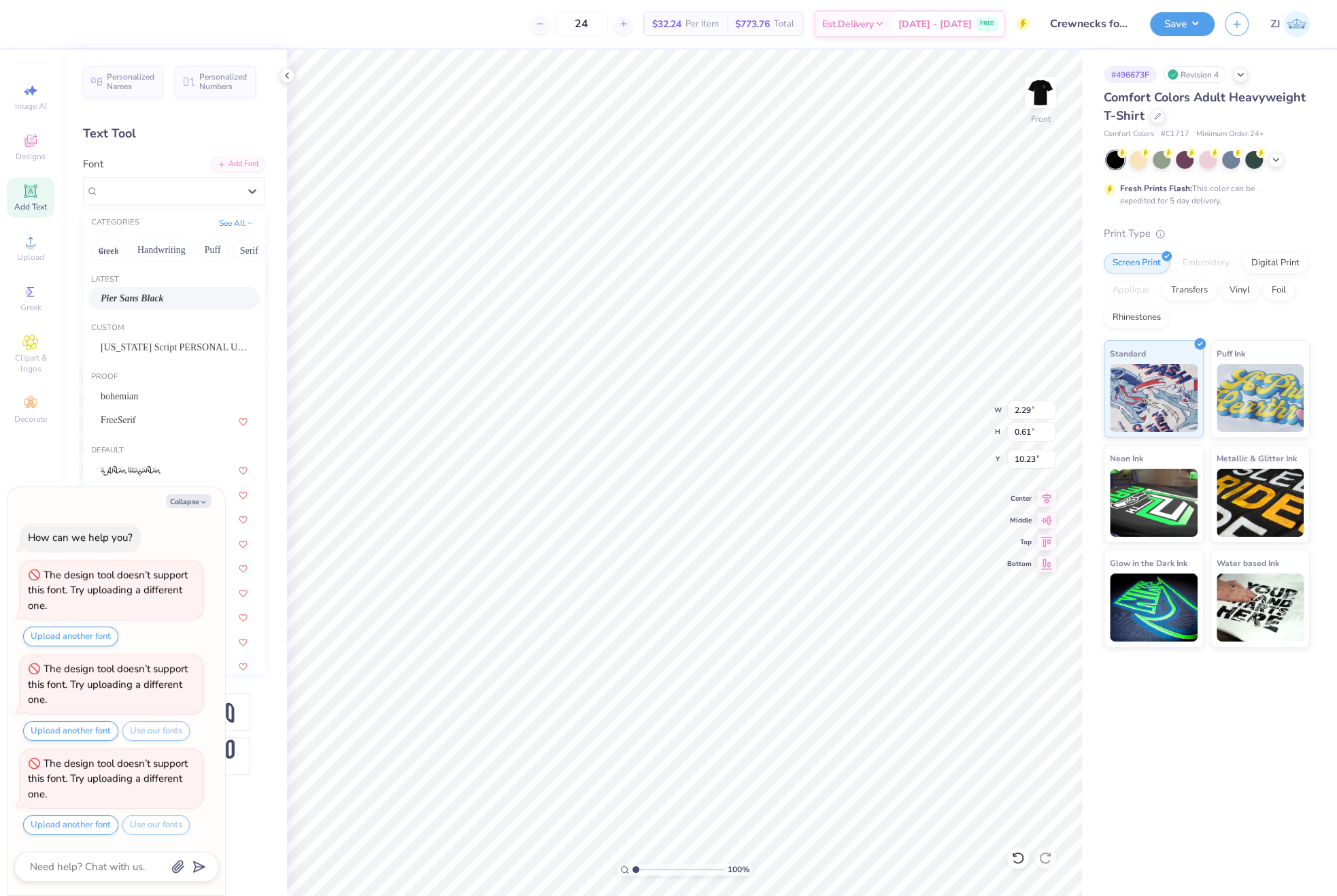
click at [138, 298] on span "Pier Sans Black" at bounding box center [132, 298] width 64 height 14
type textarea "x"
type input "2.40"
type input "0.64"
type input "10.25"
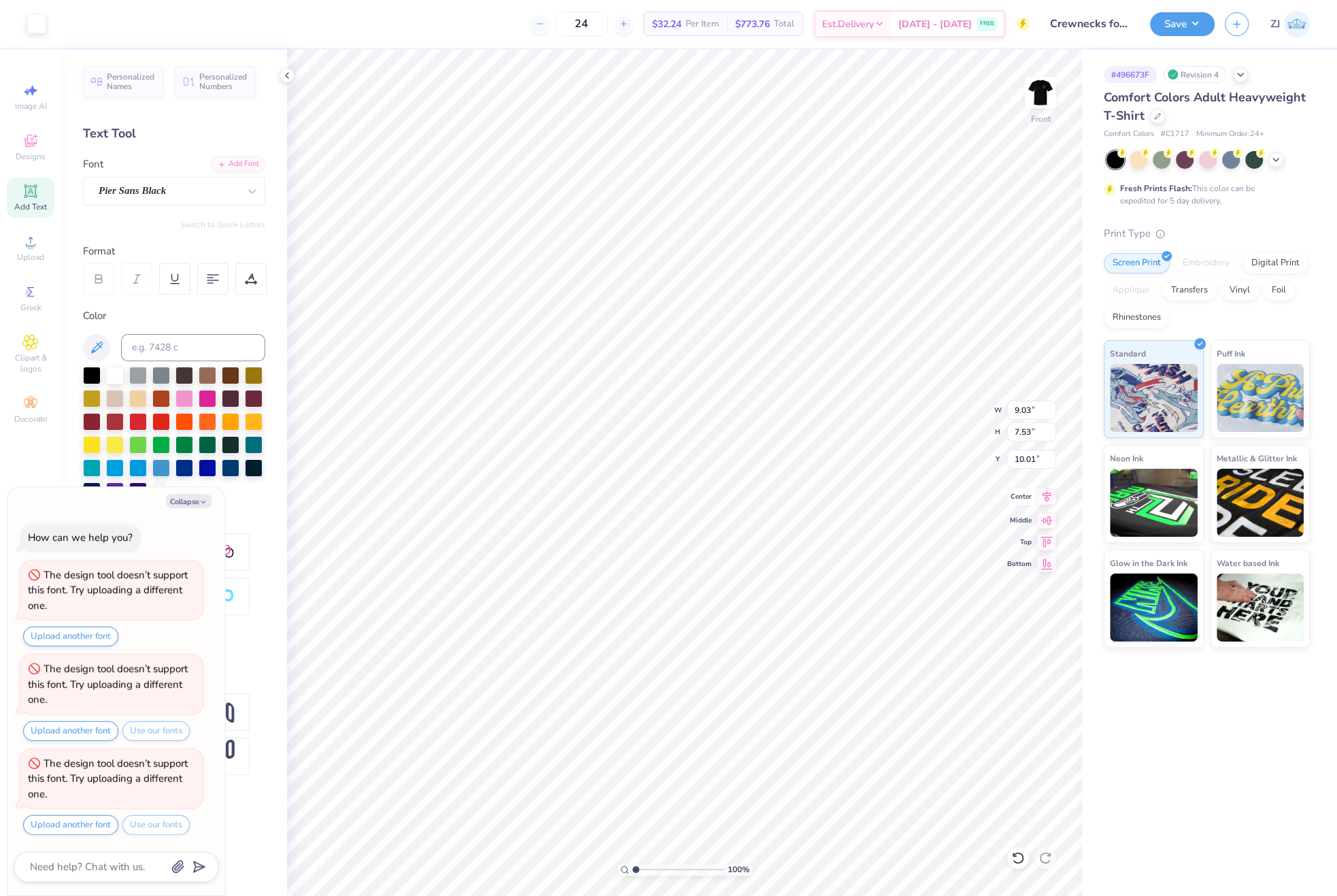
click at [1036, 495] on div "Center" at bounding box center [1031, 496] width 49 height 17
click at [1056, 496] on icon at bounding box center [1046, 496] width 19 height 17
type textarea "x"
type input "10.22"
type input "2.2"
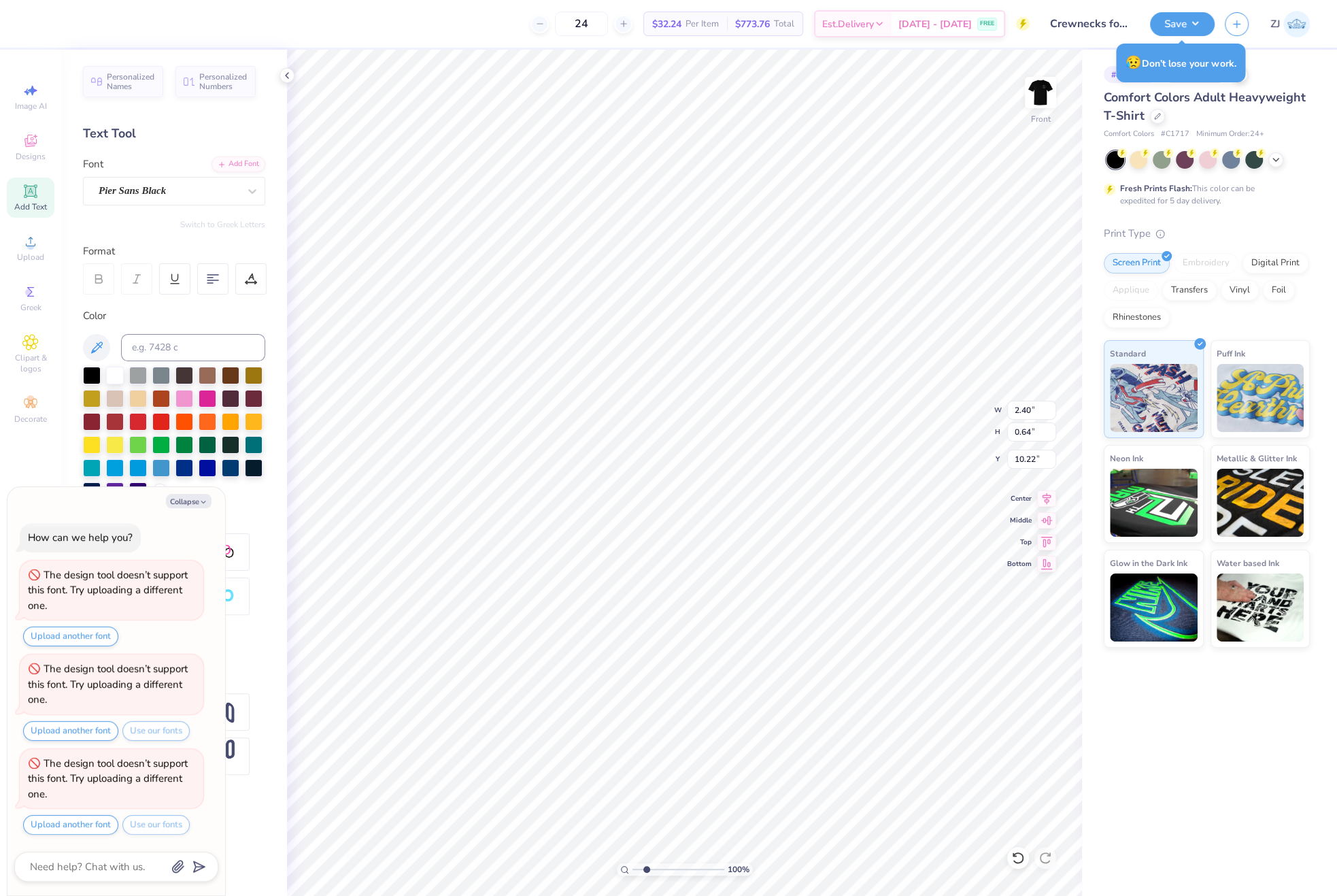
type textarea "x"
type input "2.2"
click at [646, 865] on input "range" at bounding box center [678, 870] width 92 height 12
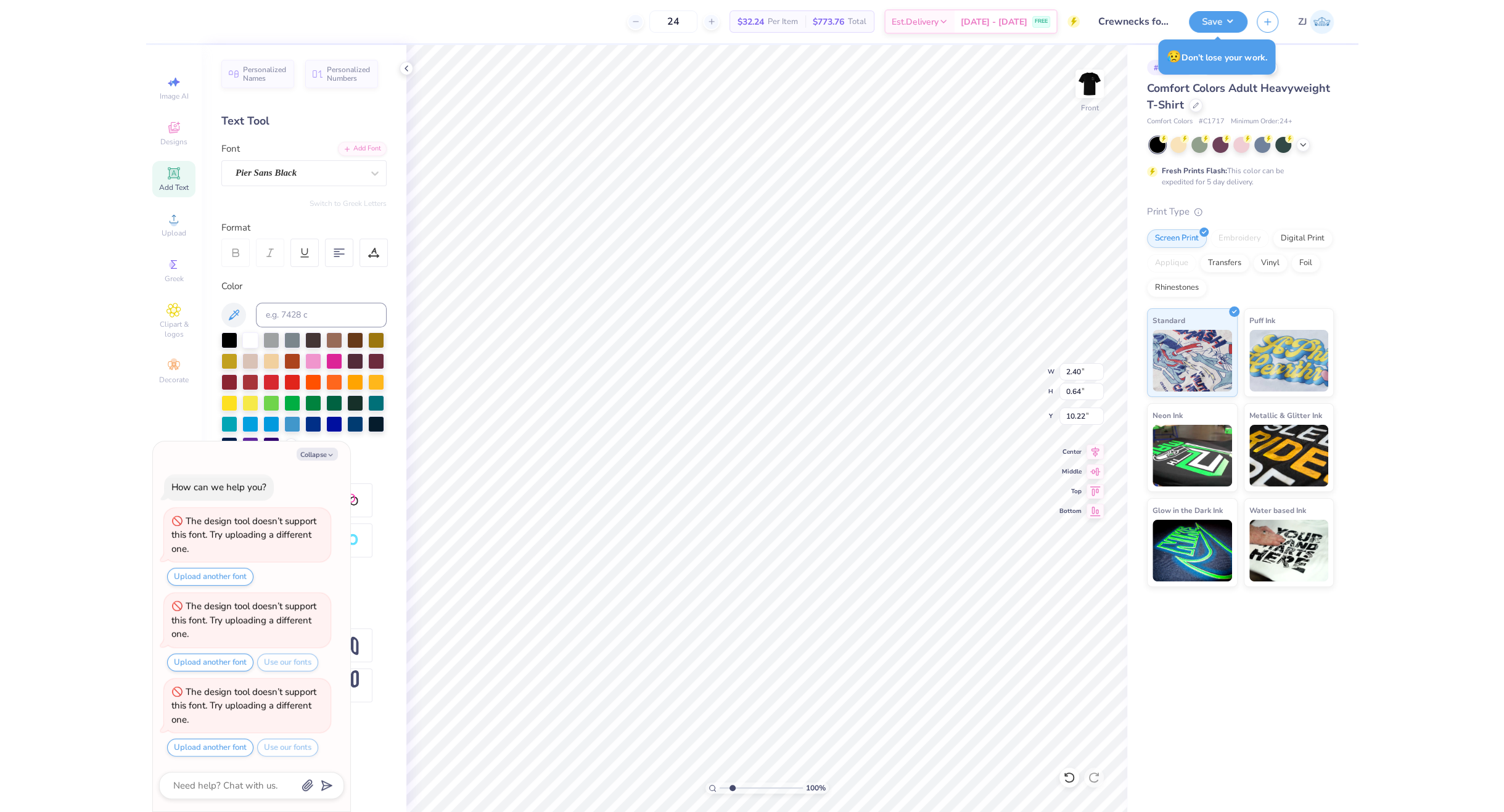
scroll to position [77, 0]
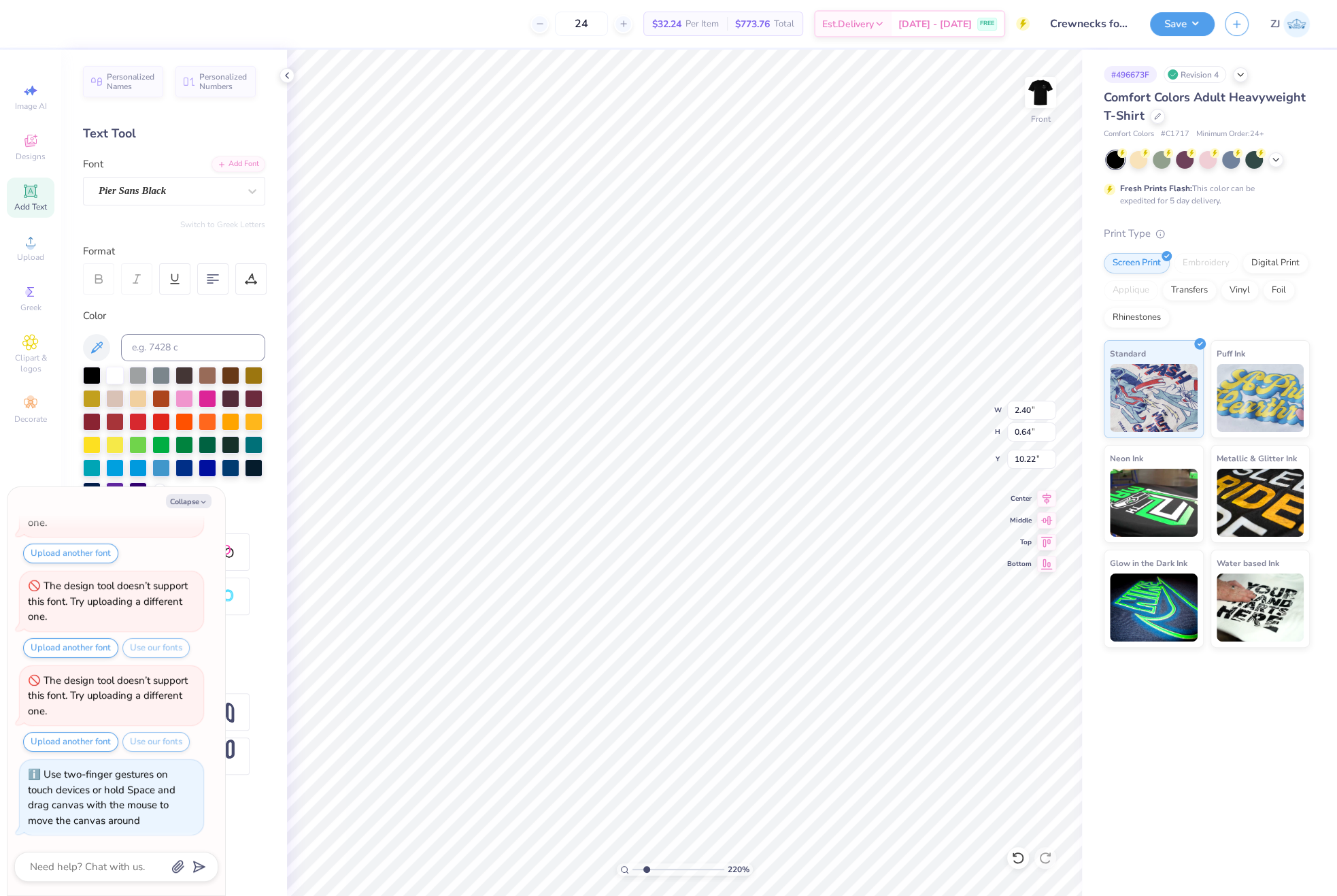
type textarea "x"
type input "0.59"
type input "0.29"
type input "10.57"
type textarea "x"
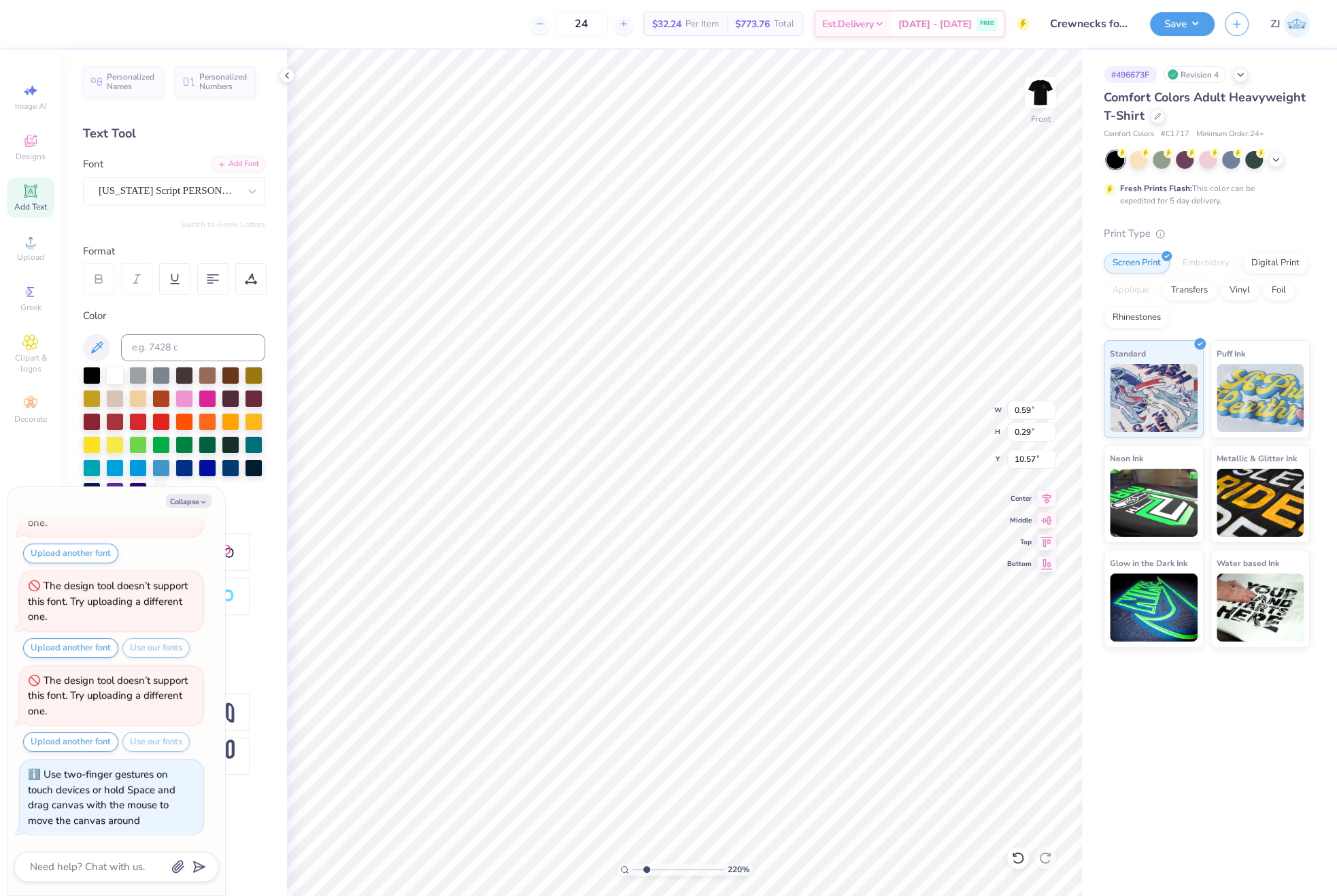
type input "10.48"
type textarea "x"
type input "4.68"
type input "0.91"
type input "15.25"
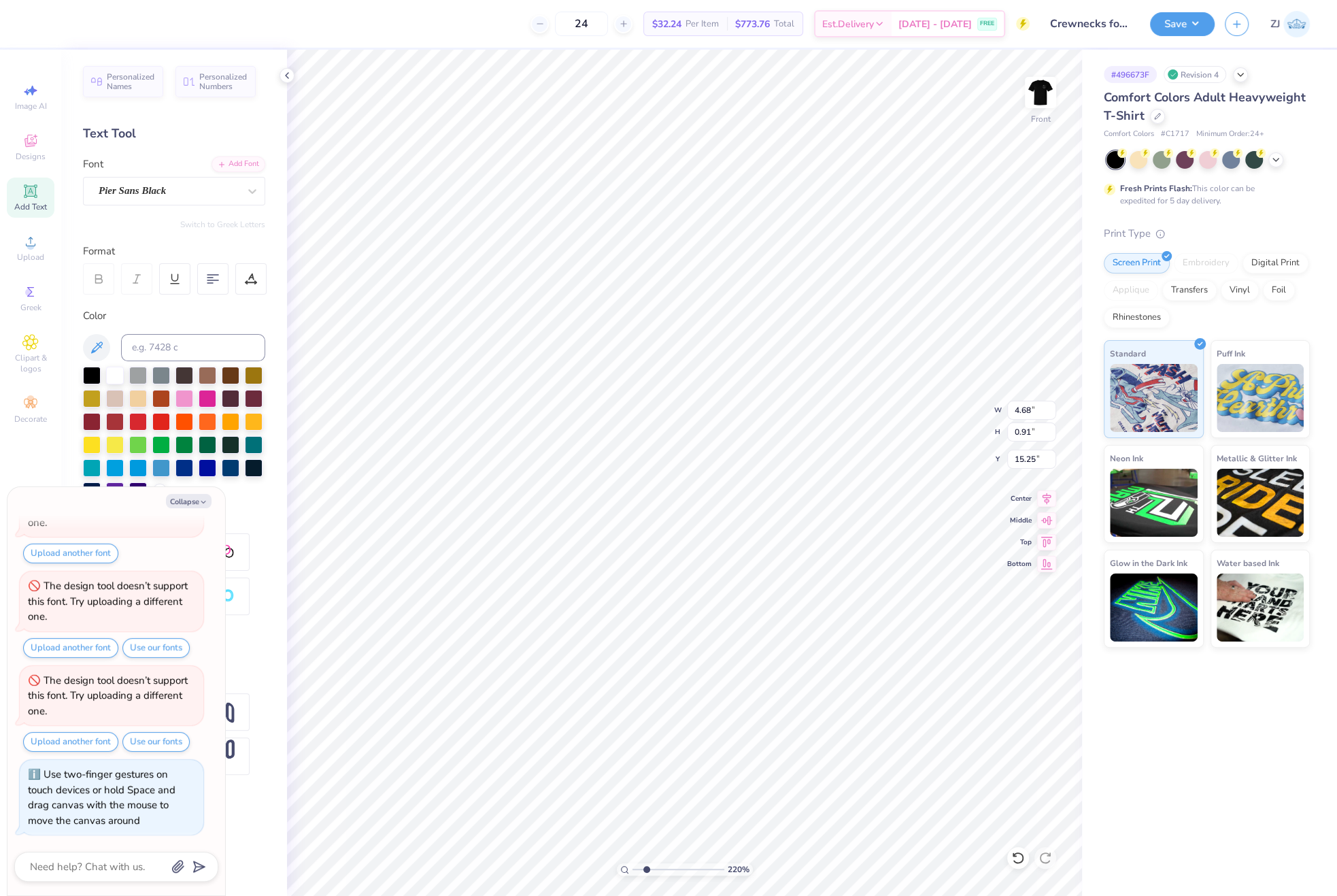
type textarea "x"
type input "9.03"
type input "7.53"
type input "10.01"
type textarea "x"
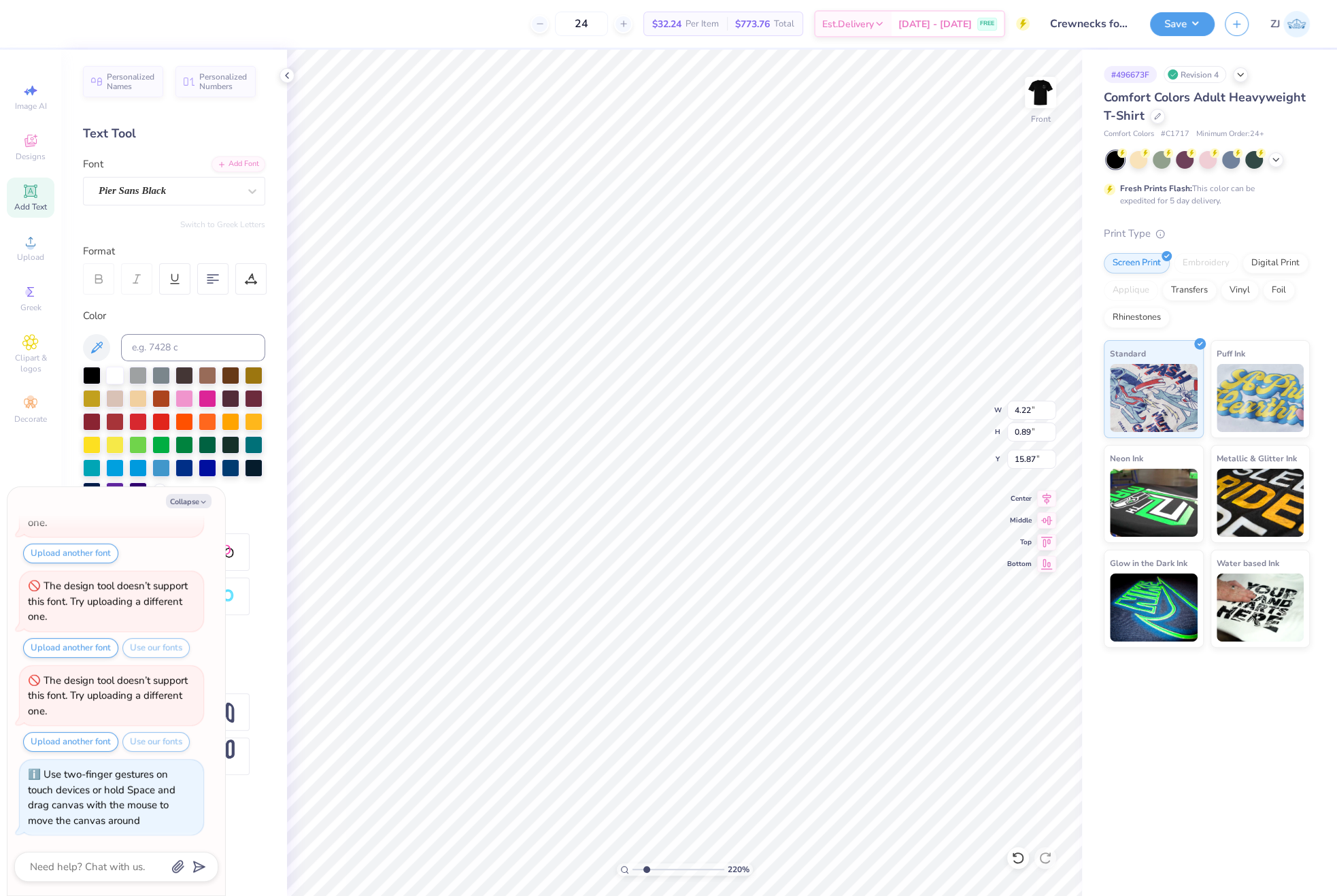
type input "4.87"
type input "1.50"
type input "15.25"
type textarea "x"
type input "15.18"
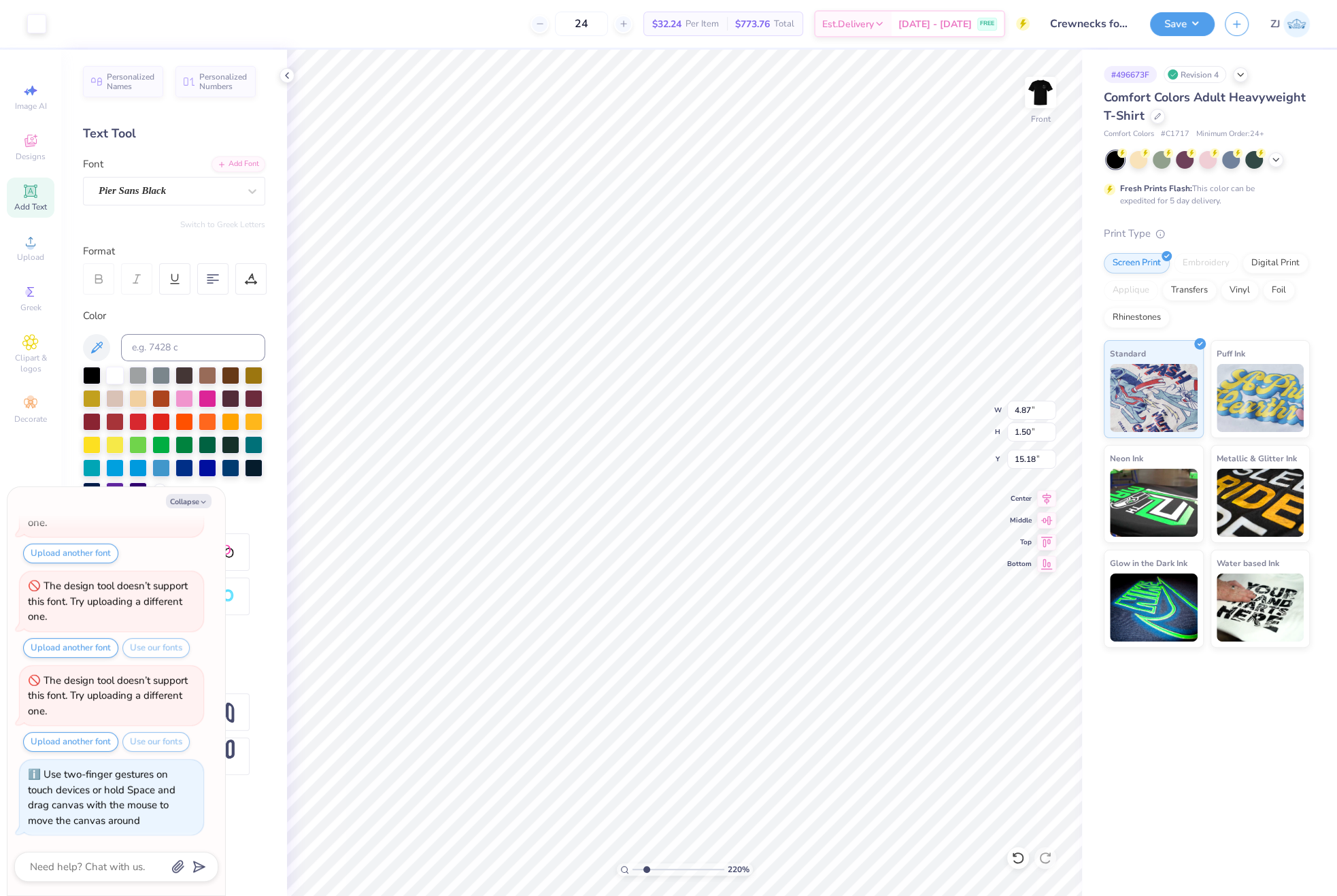
type textarea "x"
click at [624, 872] on circle at bounding box center [624, 869] width 6 height 6
type input "1"
type textarea "x"
click at [1023, 407] on input "12.48" at bounding box center [1031, 409] width 49 height 19
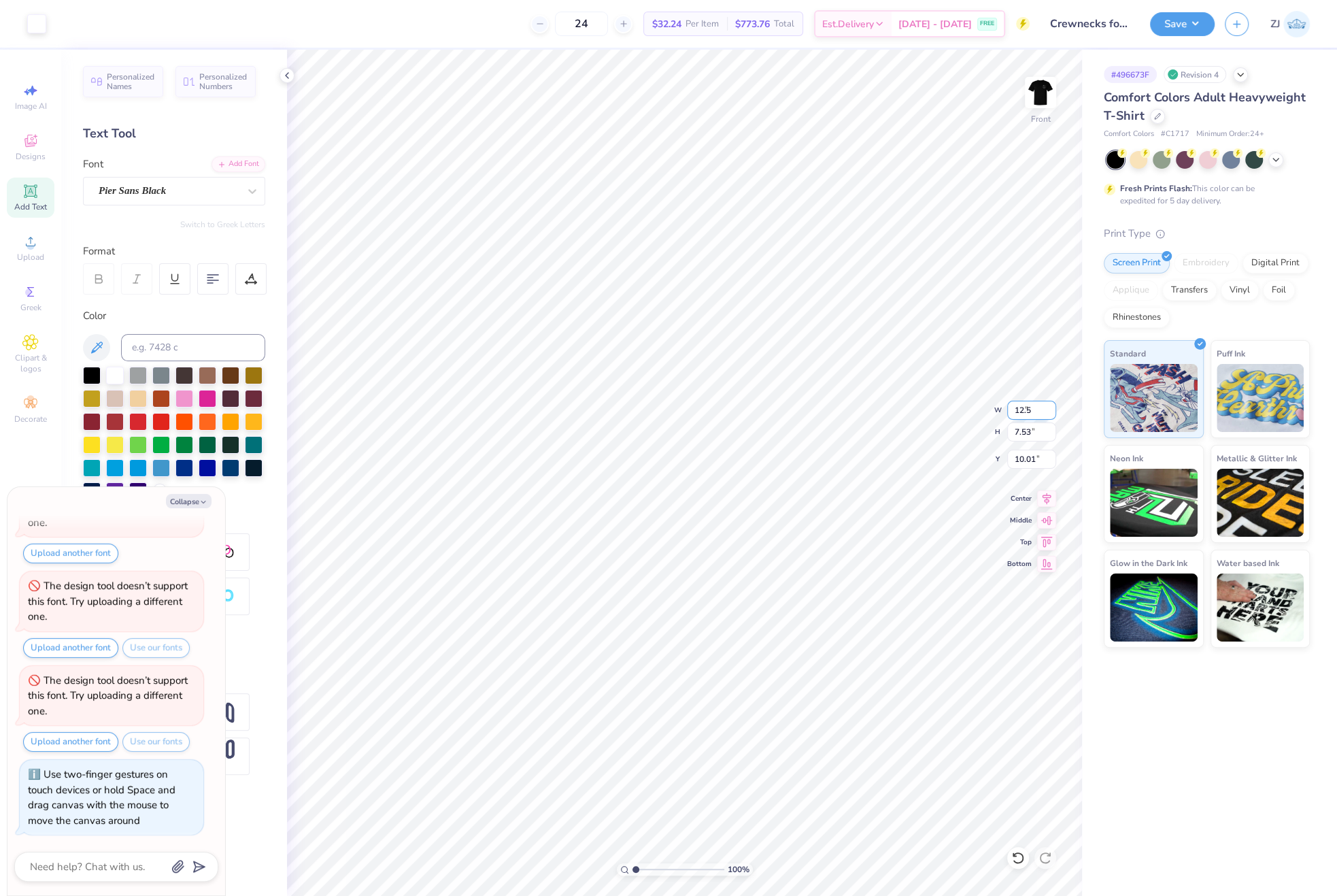
type input "12.5"
type textarea "x"
type input "12.50"
type input "7.54"
click at [1028, 458] on input "10.01" at bounding box center [1031, 459] width 49 height 19
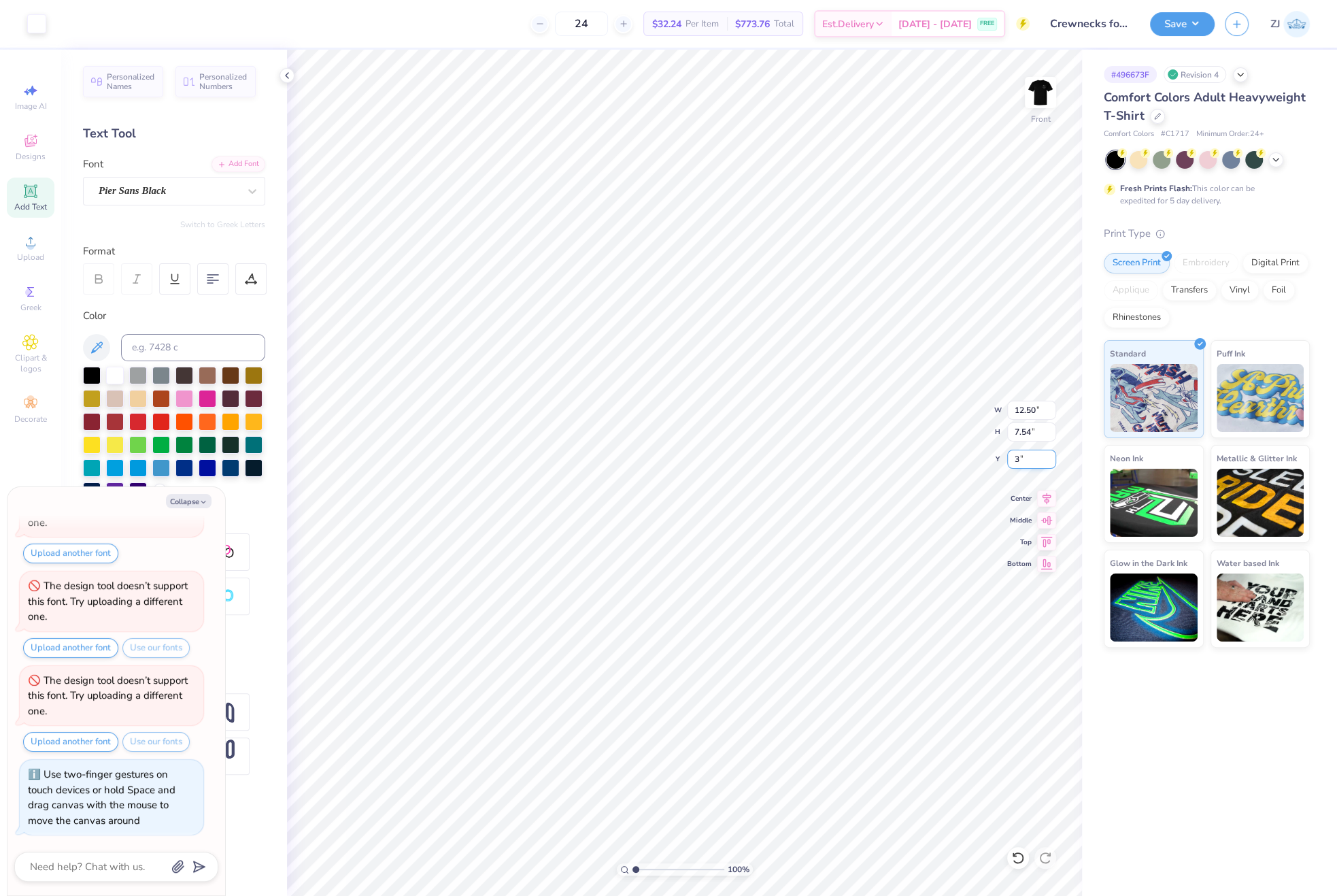
type input "3"
type textarea "x"
type input "3.00"
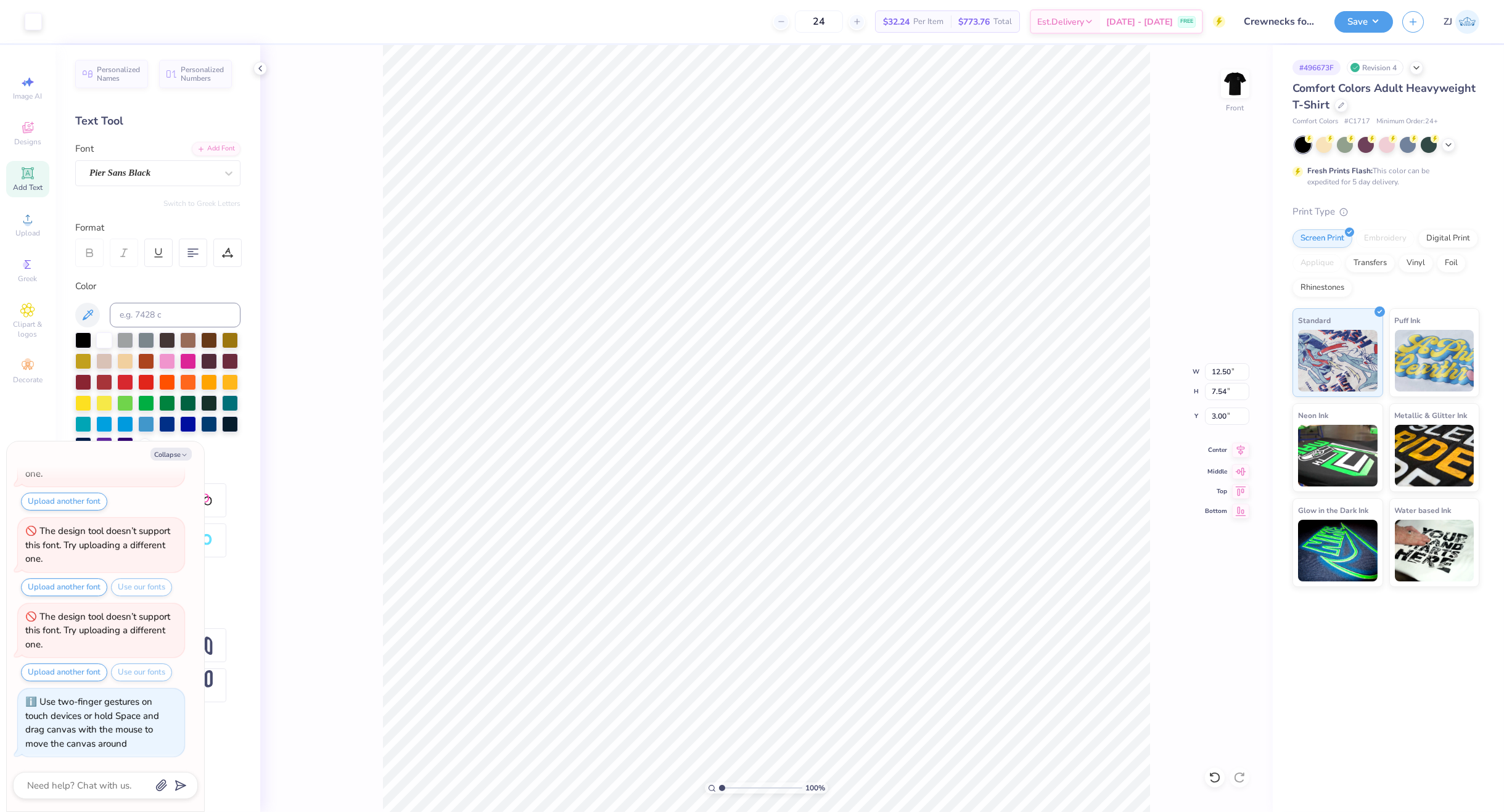
click at [1212, 446] on icon at bounding box center [1241, 449] width 8 height 10
click at [1212, 91] on img at bounding box center [1235, 84] width 49 height 49
click at [1212, 19] on button "Save" at bounding box center [1363, 19] width 58 height 21
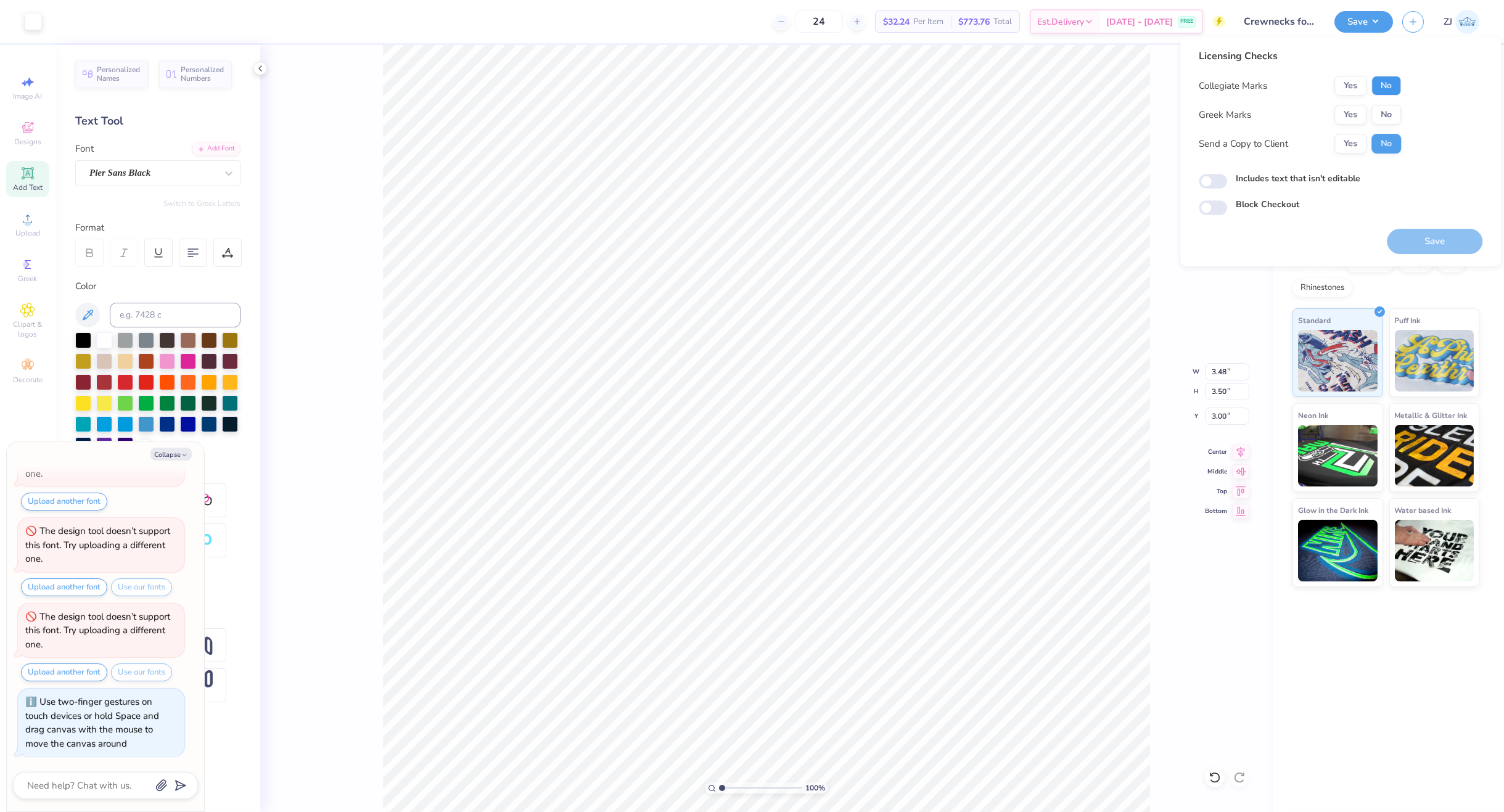
click at [1212, 84] on button "No" at bounding box center [1386, 86] width 30 height 20
click at [1212, 83] on button "Yes" at bounding box center [1350, 86] width 32 height 20
click at [1212, 115] on button "No" at bounding box center [1386, 115] width 30 height 20
type textarea "x"
click at [1202, 182] on input "Includes text that isn't editable" at bounding box center [1212, 181] width 28 height 15
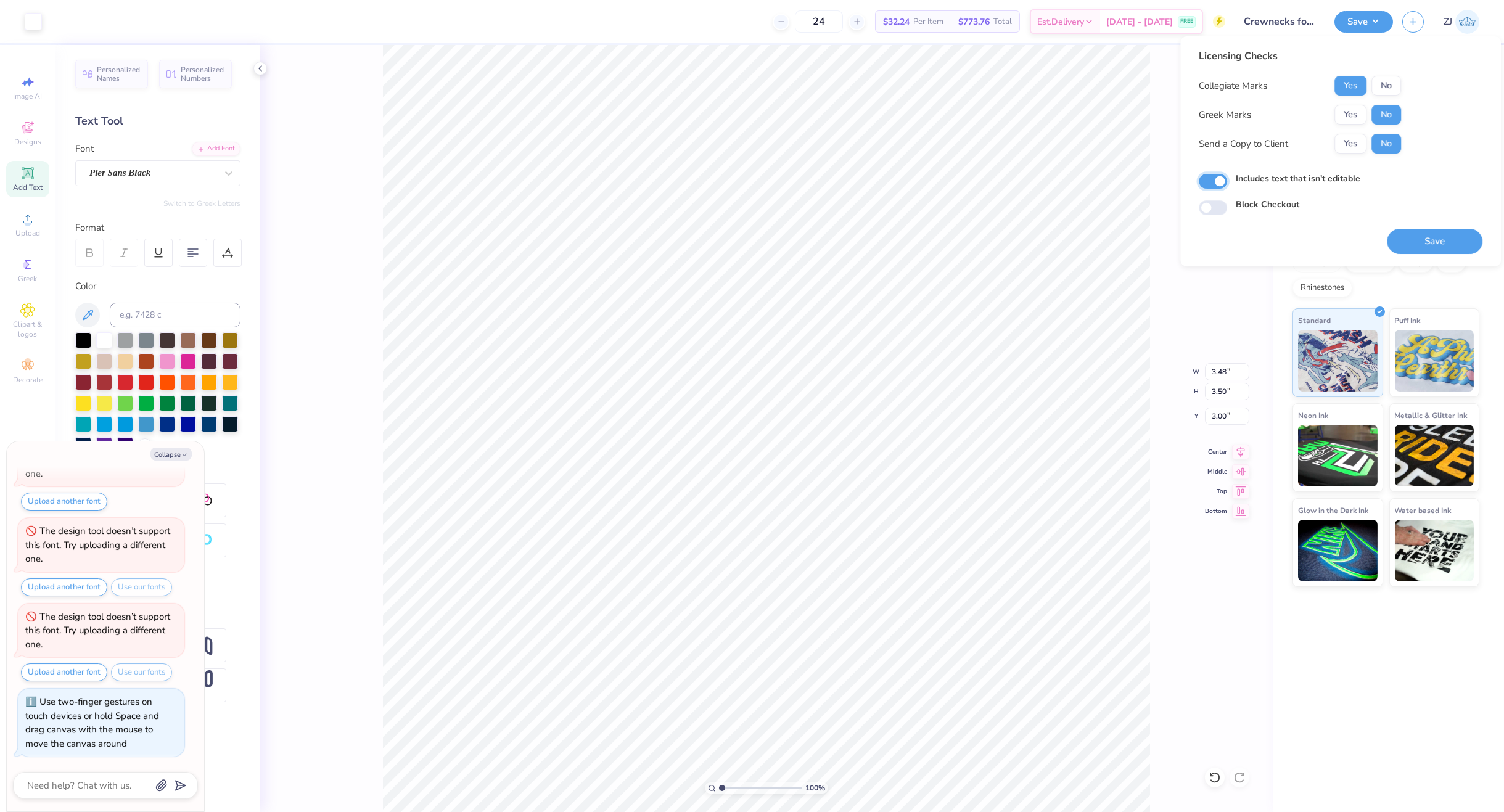
checkbox input "true"
drag, startPoint x: 1430, startPoint y: 242, endPoint x: 1153, endPoint y: 209, distance: 279.0
click at [1212, 241] on button "Save" at bounding box center [1434, 241] width 95 height 25
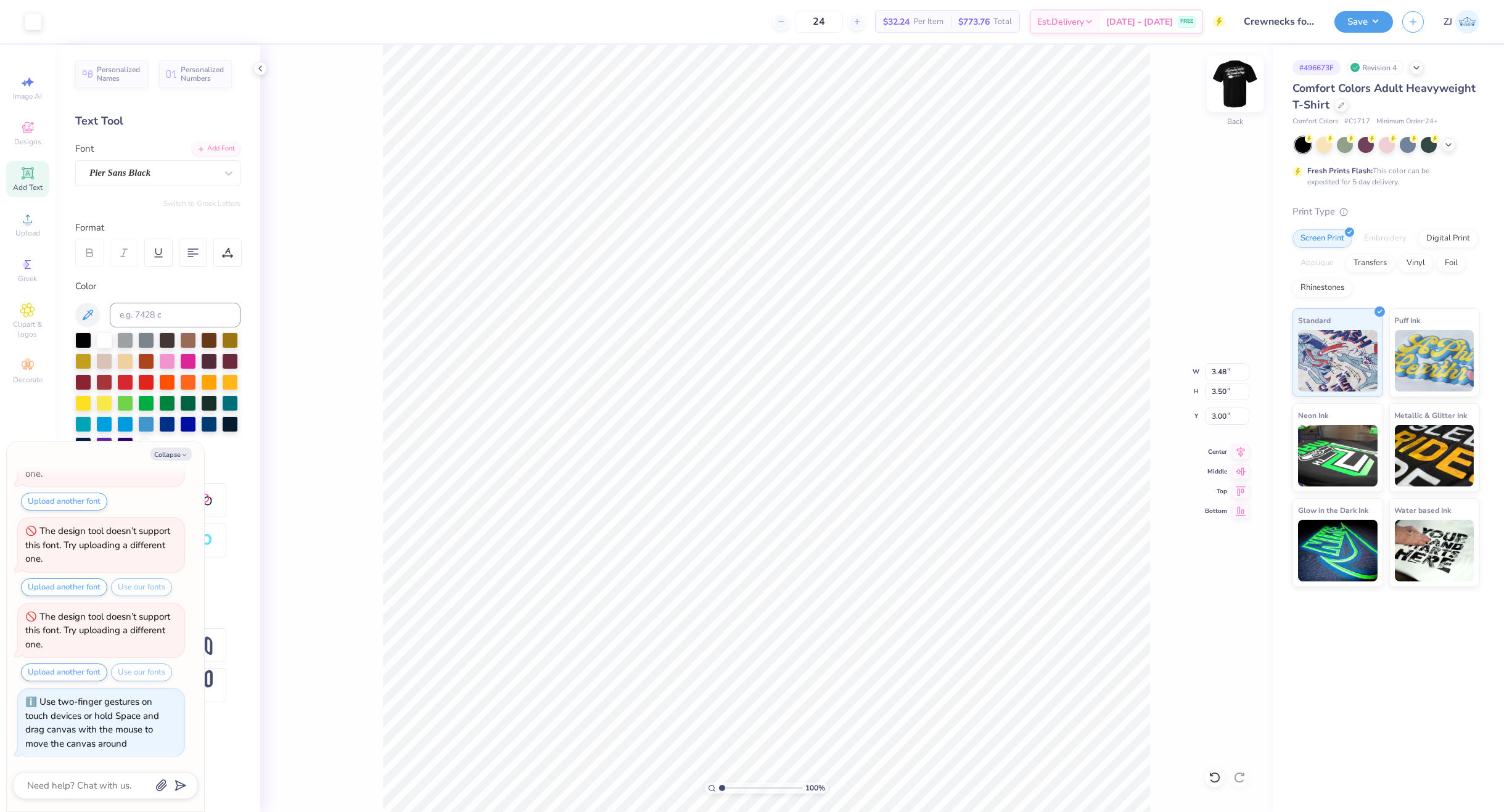
click at [1212, 83] on img at bounding box center [1235, 84] width 49 height 49
click at [1212, 21] on button "Save" at bounding box center [1363, 19] width 58 height 21
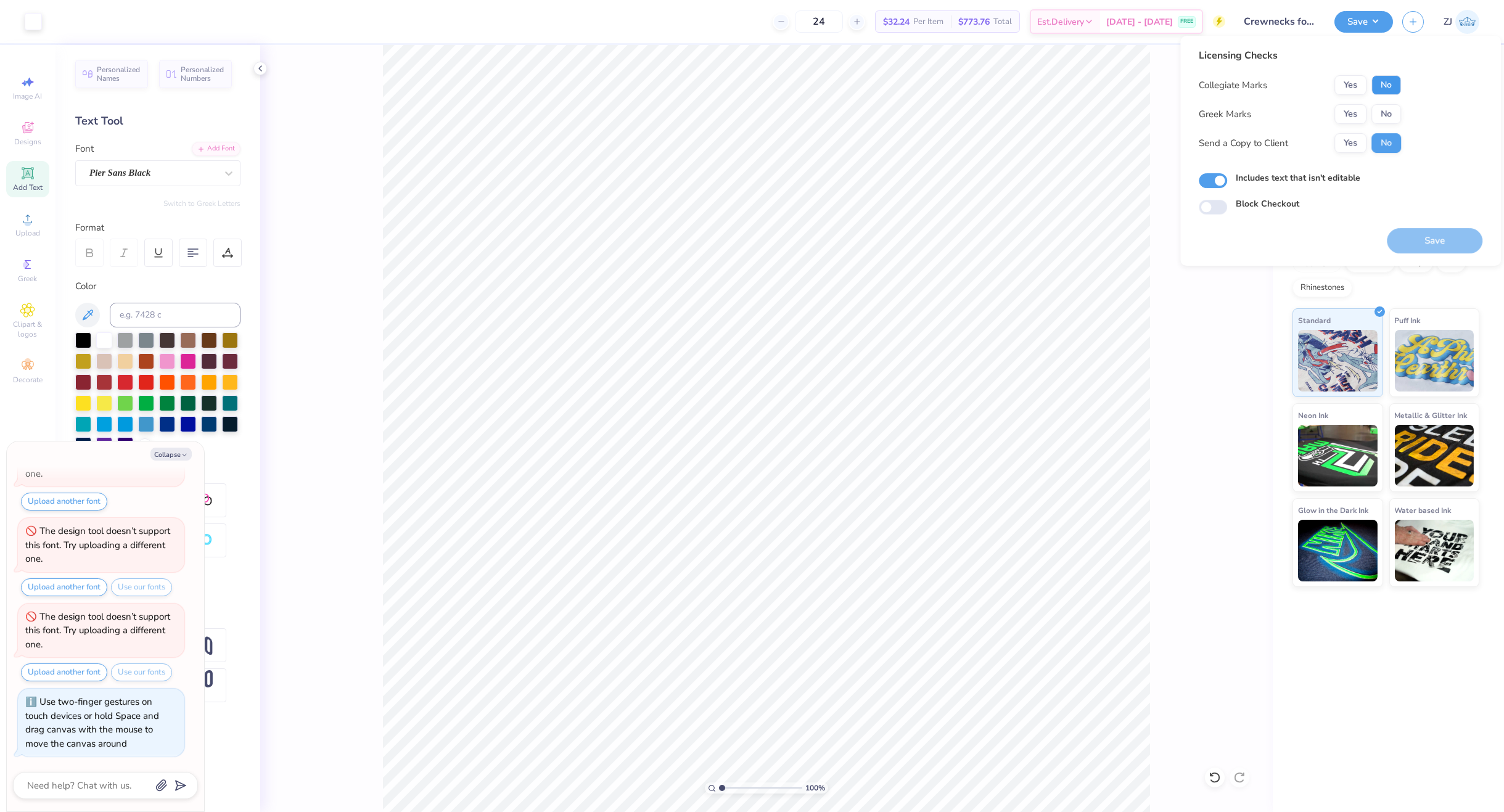
click at [1212, 88] on button "No" at bounding box center [1386, 85] width 30 height 20
click at [1212, 77] on button "Yes" at bounding box center [1350, 85] width 32 height 20
click at [1212, 115] on button "No" at bounding box center [1386, 114] width 30 height 20
click at [1212, 242] on button "Save" at bounding box center [1434, 241] width 95 height 25
type textarea "x"
